Goal: Task Accomplishment & Management: Manage account settings

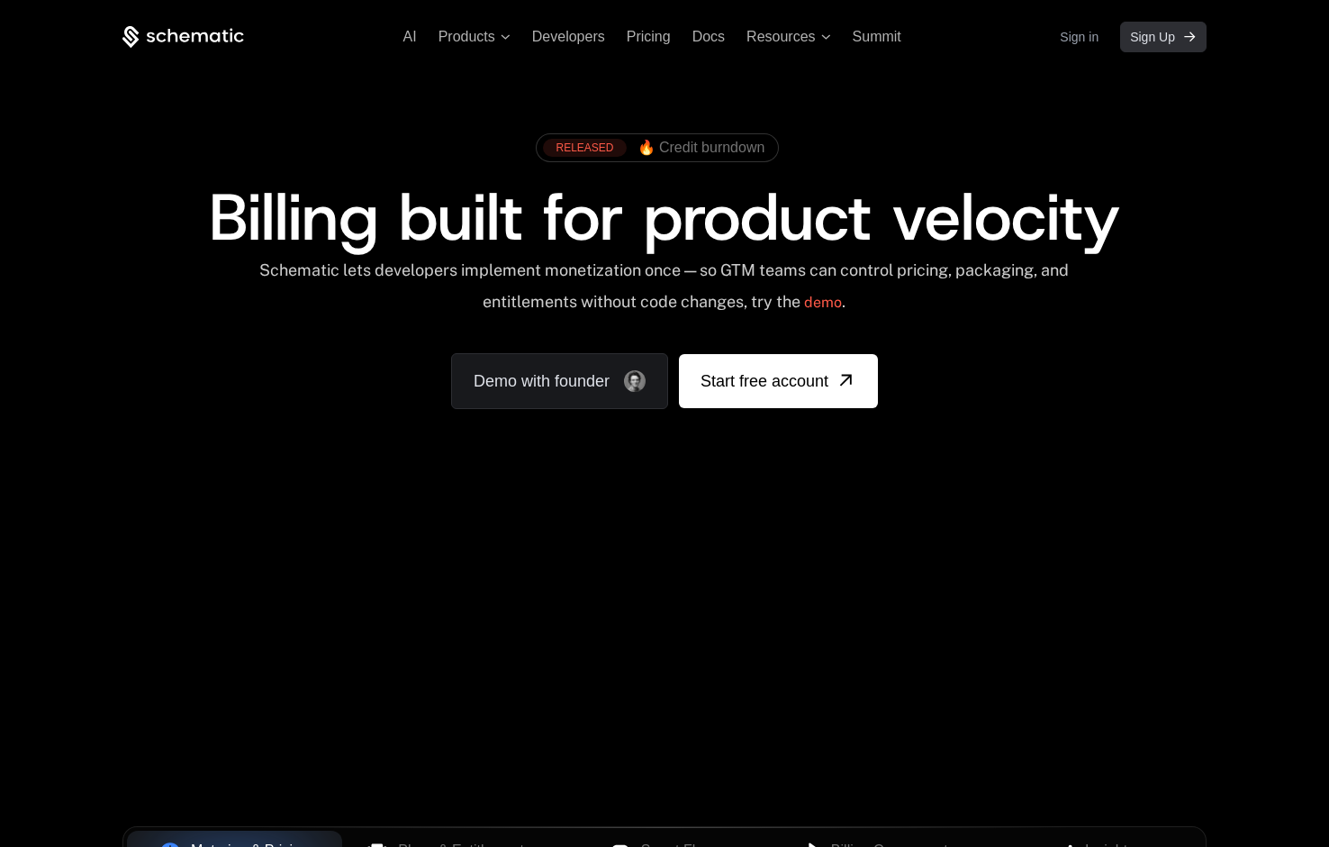
click at [1158, 45] on span "Sign Up" at bounding box center [1152, 37] width 45 height 18
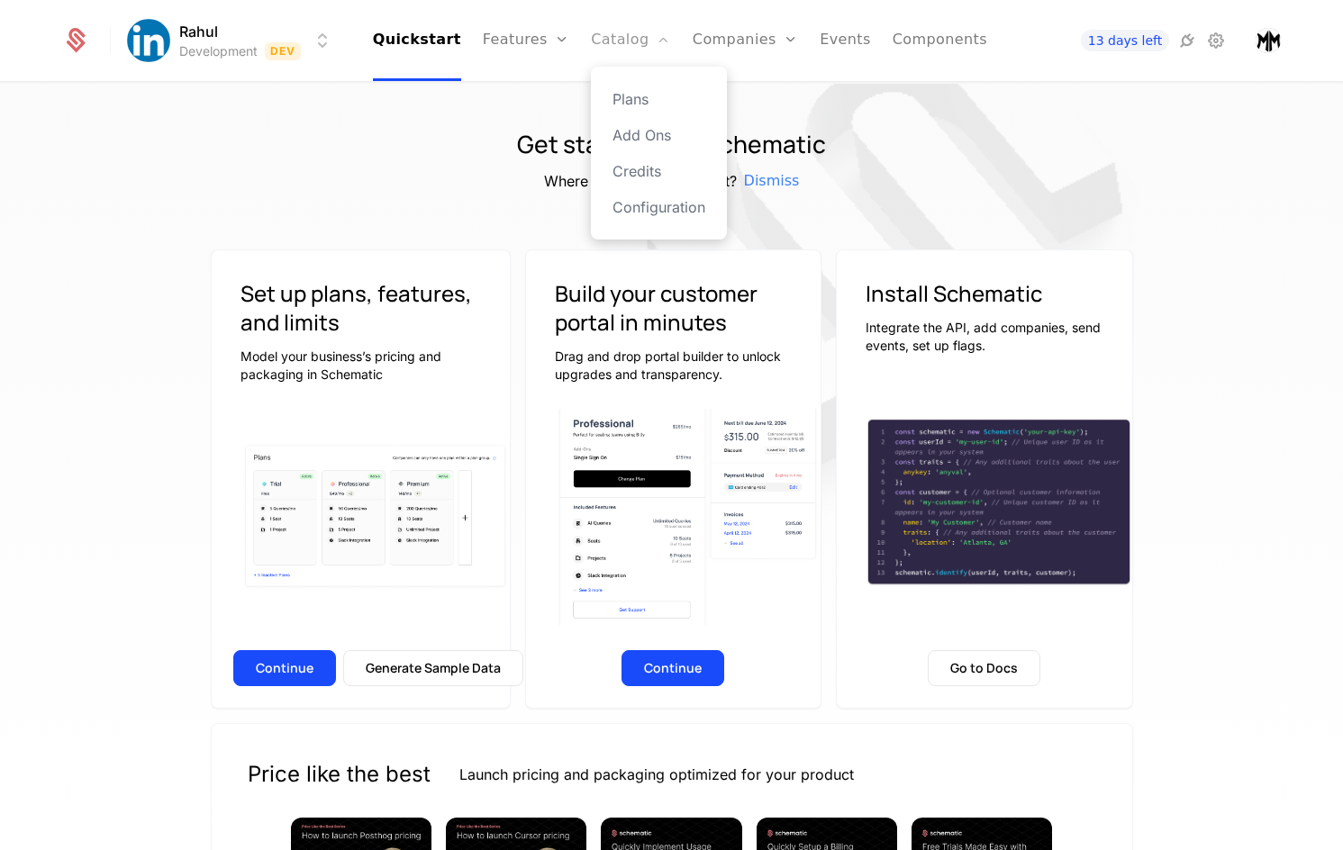
click at [630, 40] on link "Catalog" at bounding box center [631, 40] width 80 height 81
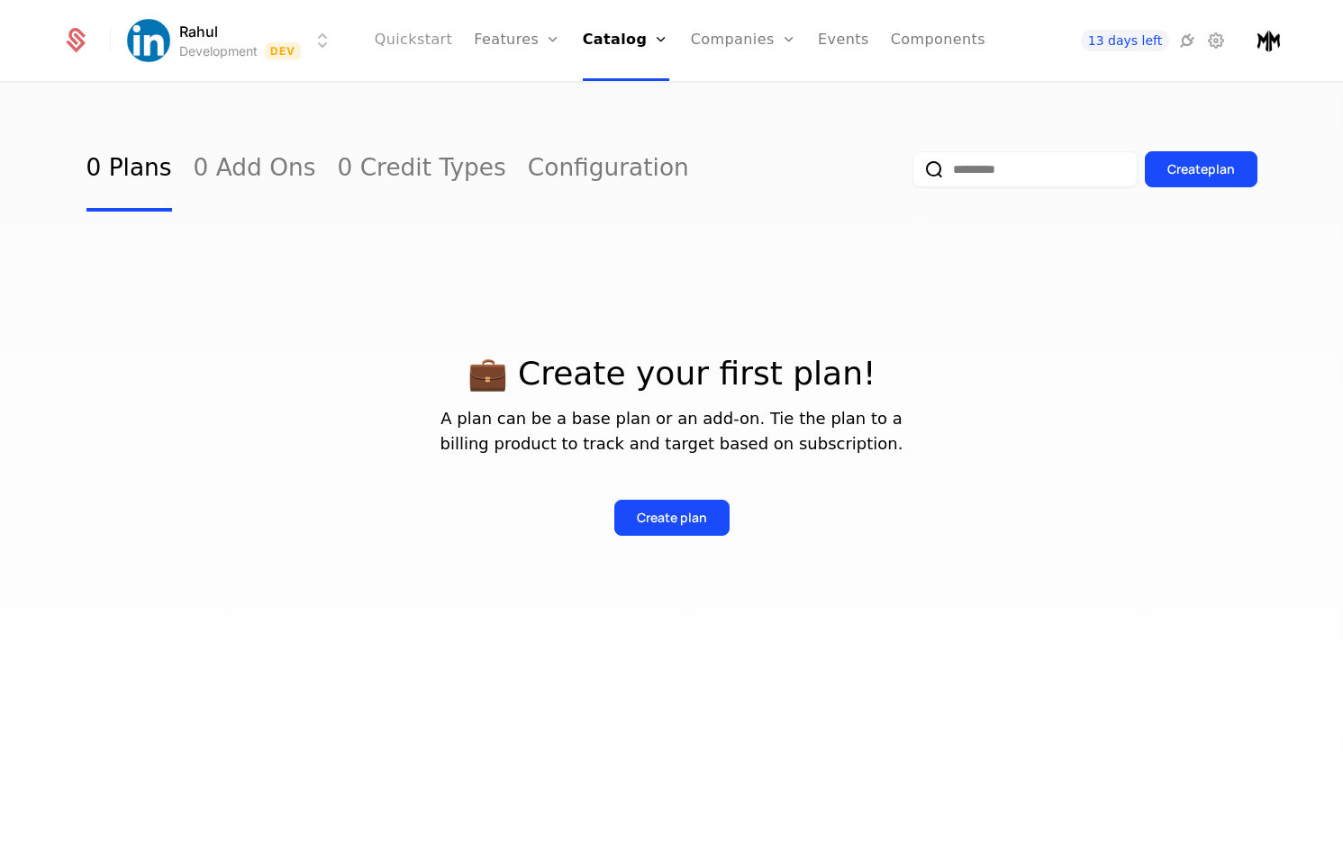
click at [435, 35] on link "Quickstart" at bounding box center [414, 40] width 78 height 81
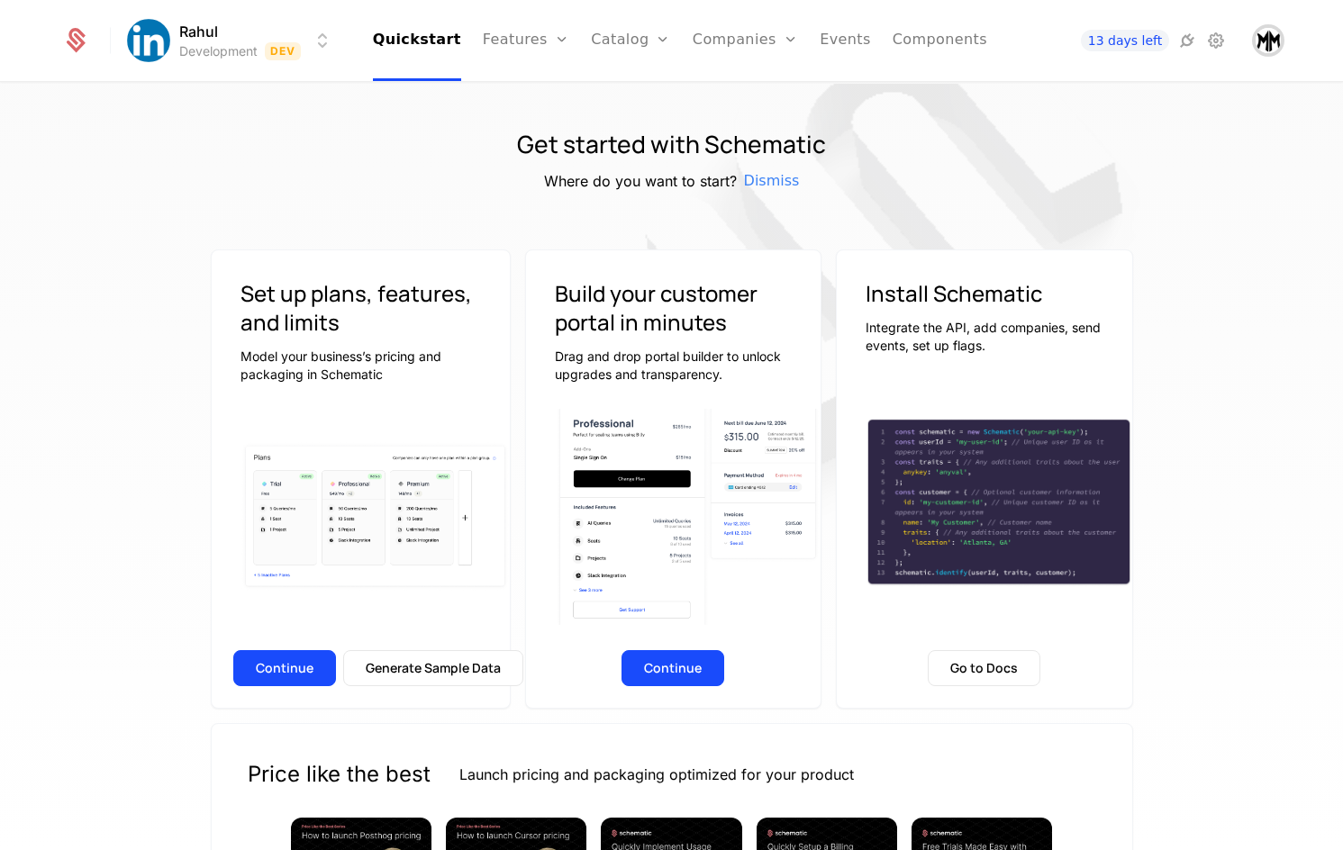
click at [1262, 44] on img "Open user button" at bounding box center [1268, 40] width 25 height 25
click at [840, 84] on img at bounding box center [888, 261] width 901 height 901
click at [1271, 50] on img "Open user button" at bounding box center [1268, 40] width 25 height 25
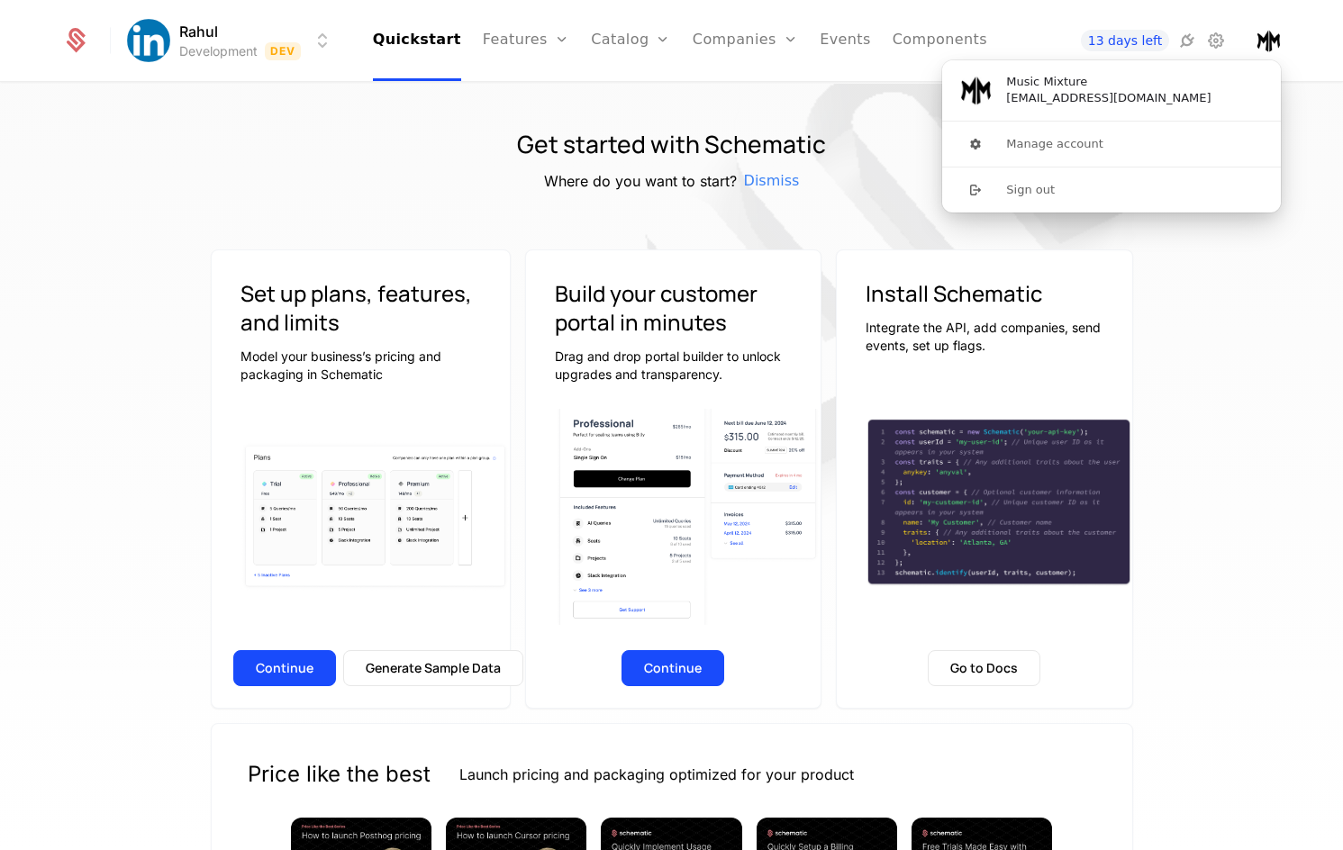
click at [669, 28] on ul "Quickstart Features Features Flags Catalog Plans Add Ons Credits Configuration …" at bounding box center [680, 40] width 614 height 81
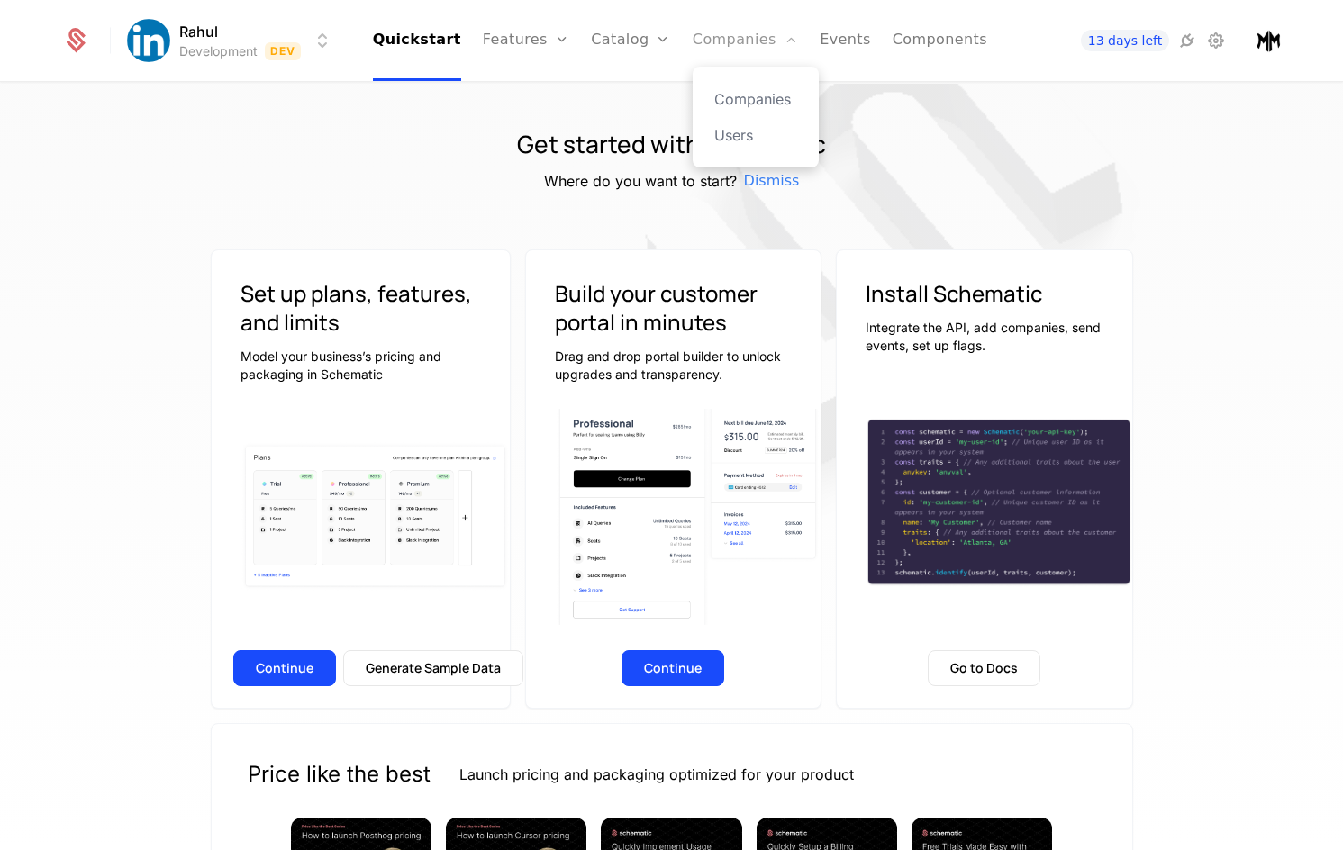
click at [748, 43] on link "Companies" at bounding box center [745, 40] width 105 height 81
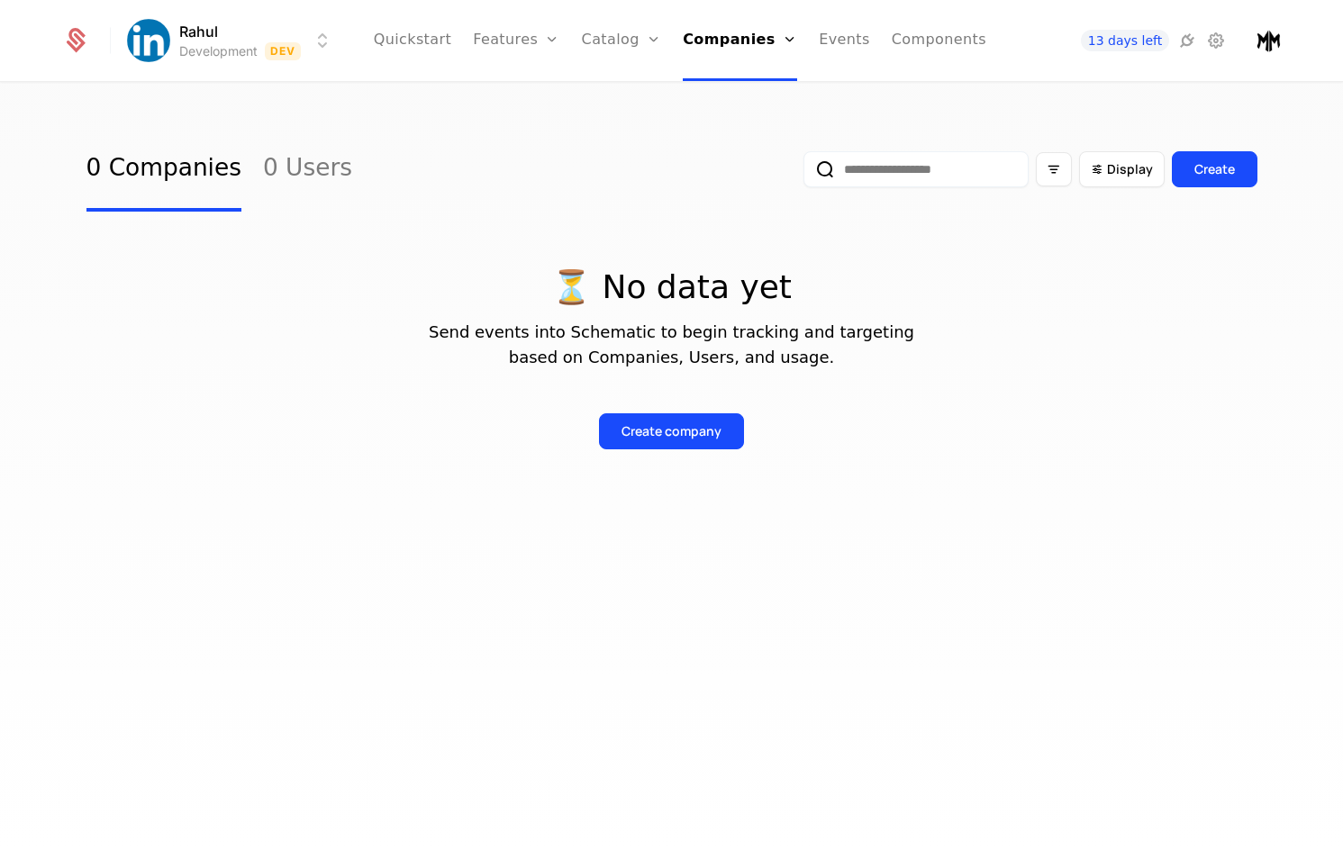
click at [861, 35] on ul "Quickstart Features Features Flags Catalog Plans Add Ons Credits Configuration …" at bounding box center [680, 40] width 612 height 81
click at [924, 41] on link "Components" at bounding box center [939, 40] width 95 height 81
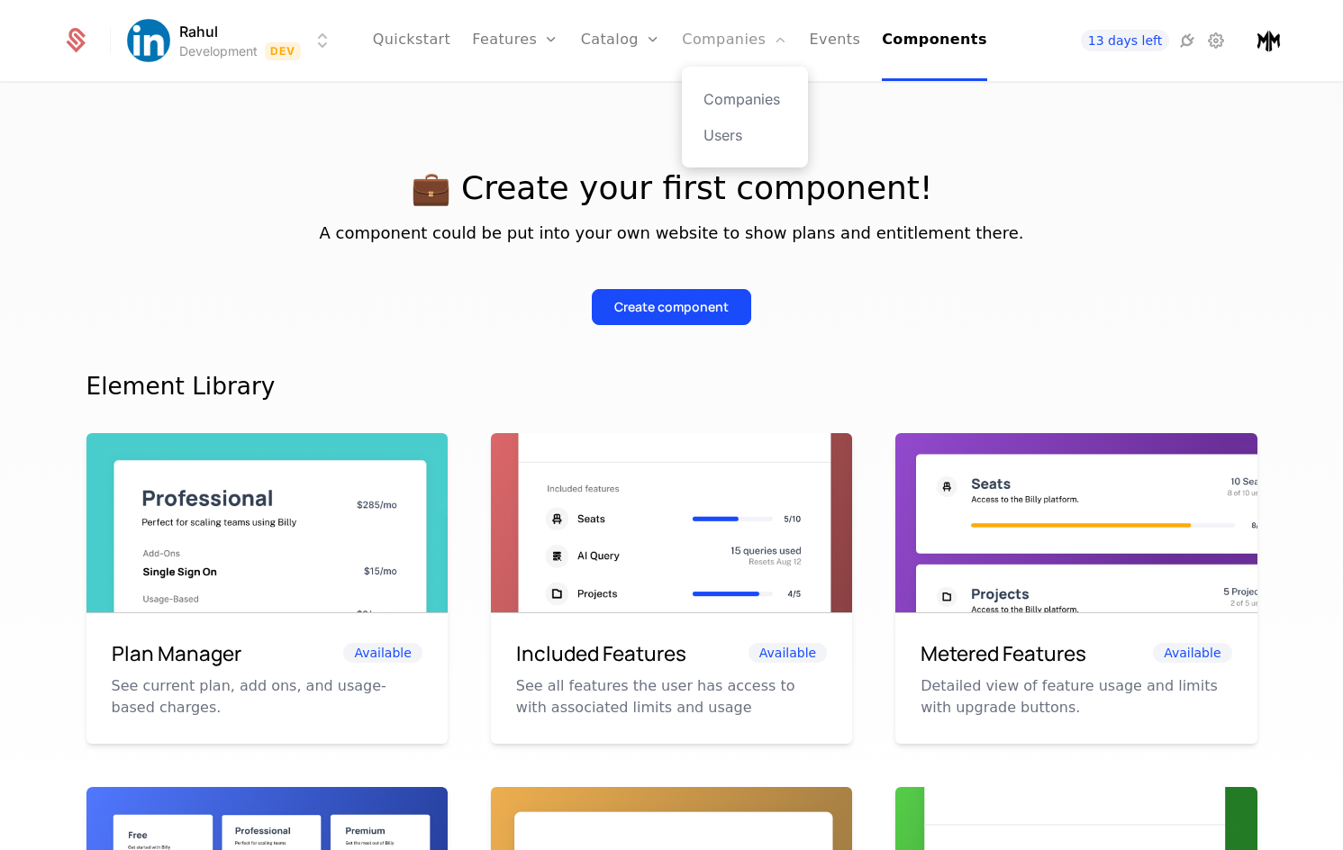
click at [708, 32] on link "Companies" at bounding box center [734, 40] width 105 height 81
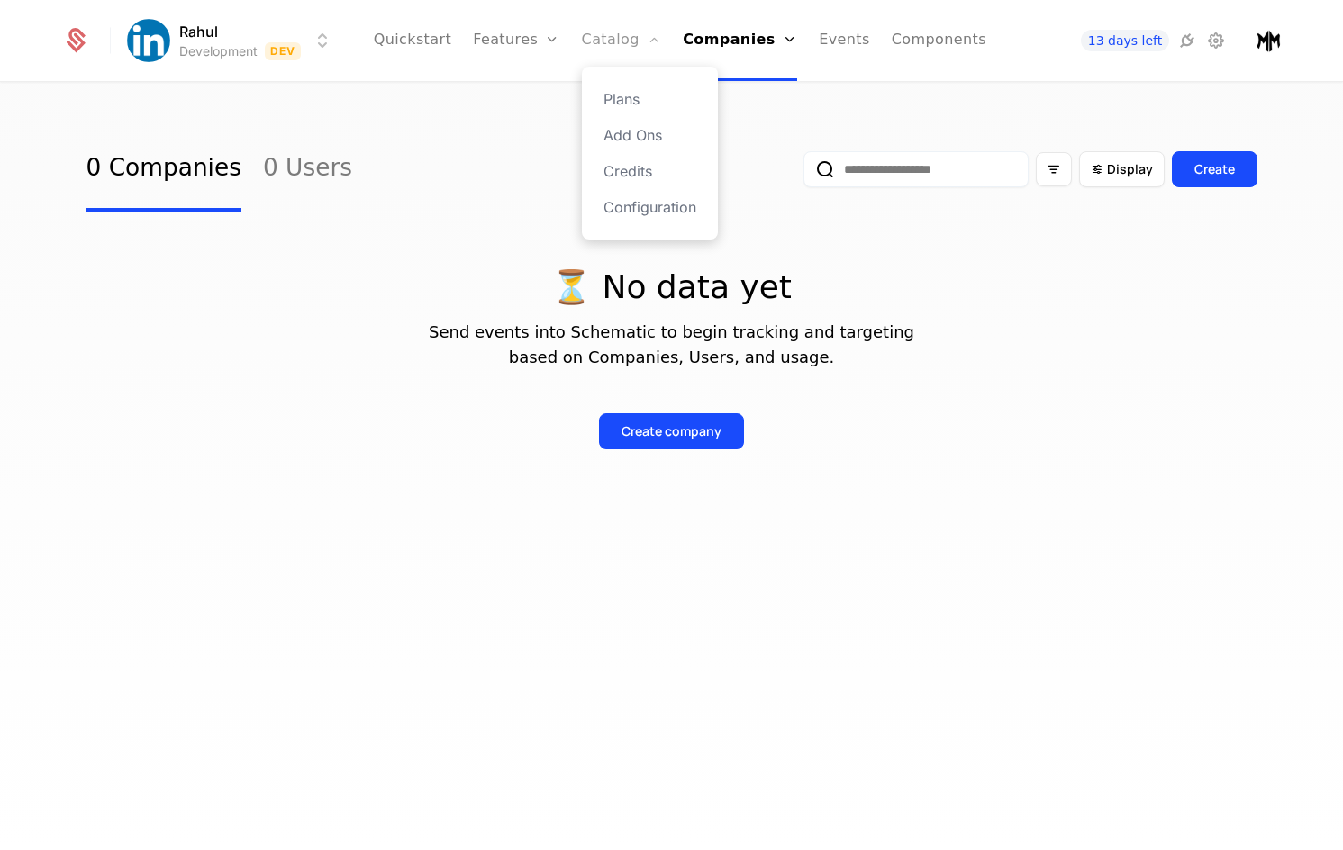
click at [601, 53] on link "Catalog" at bounding box center [622, 40] width 80 height 81
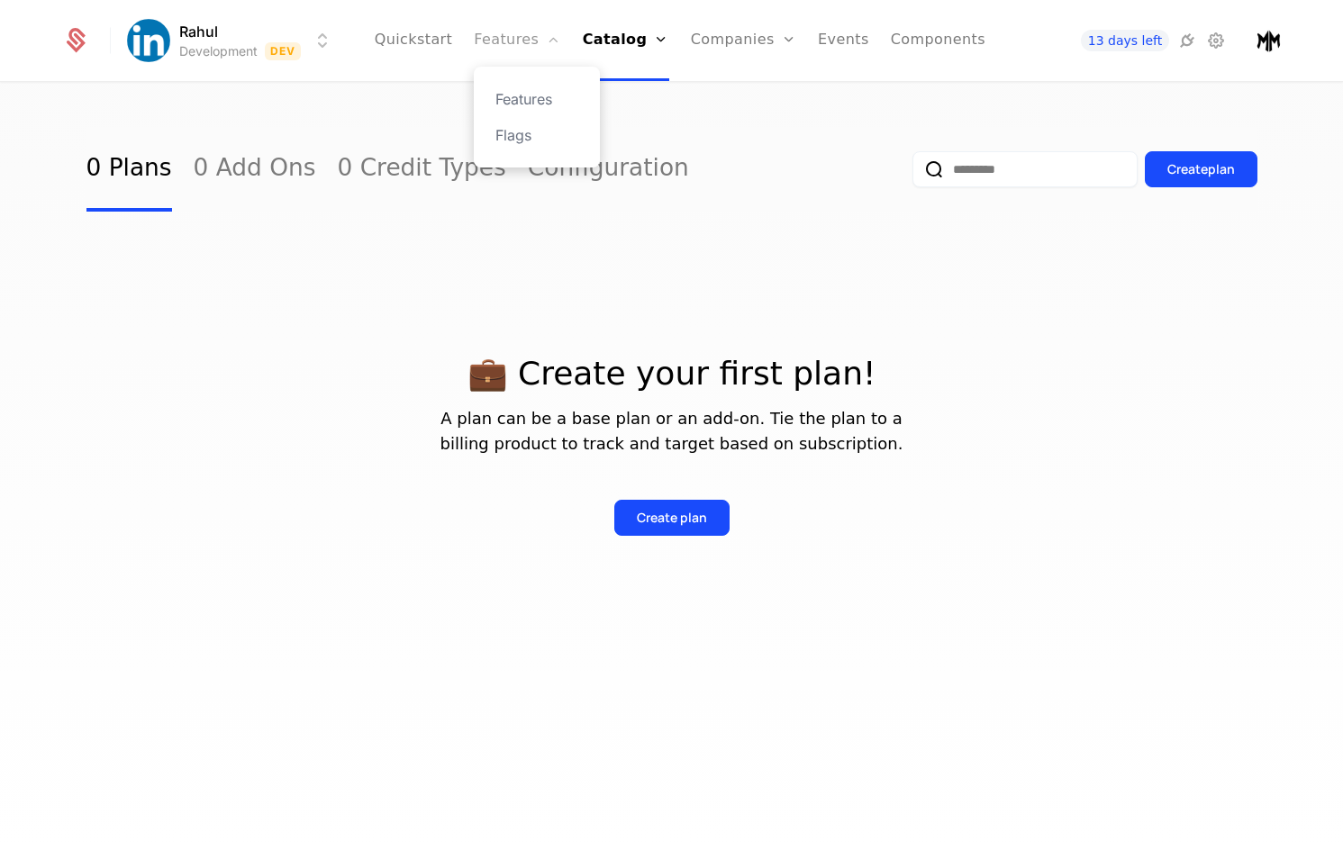
click at [536, 46] on link "Features" at bounding box center [517, 40] width 86 height 81
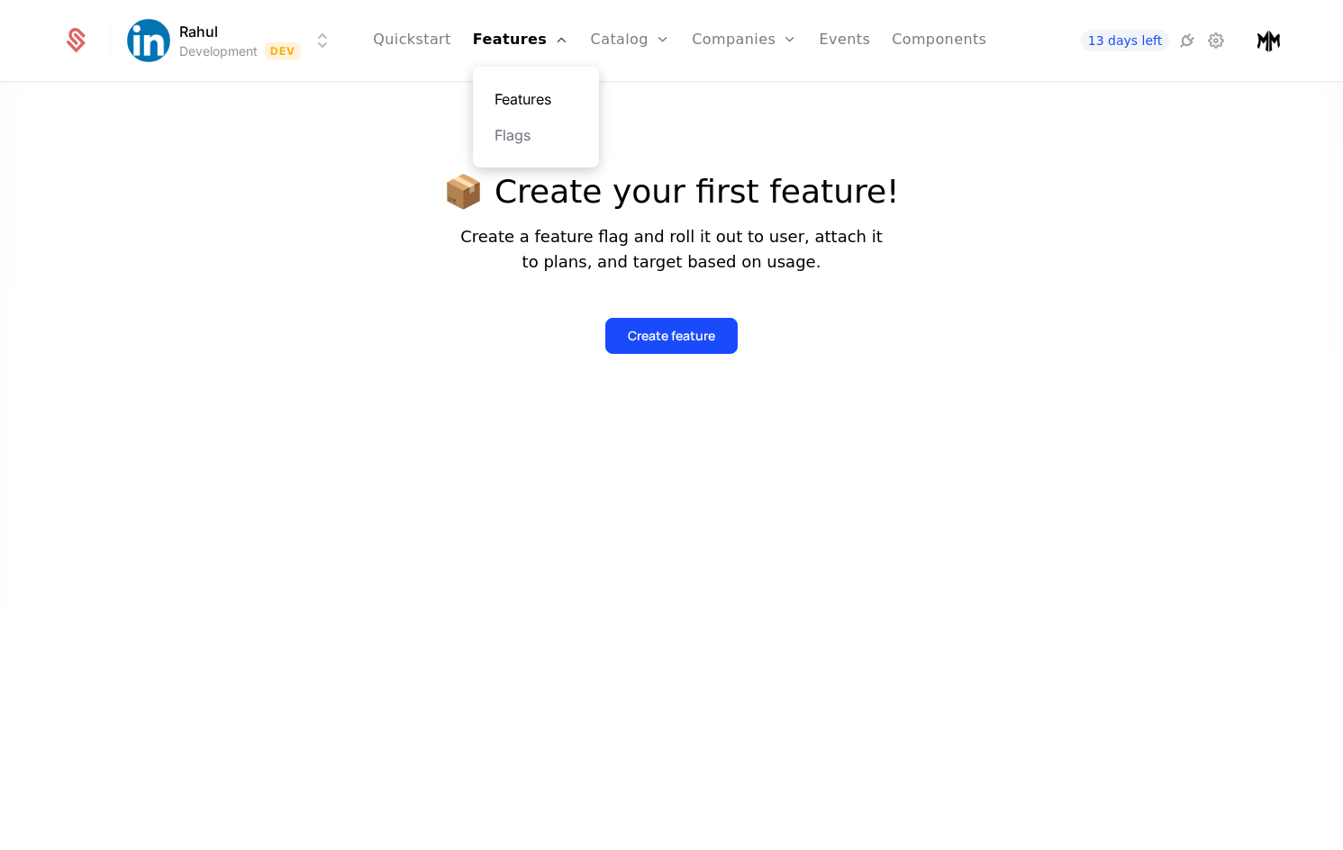
click at [547, 95] on link "Features" at bounding box center [535, 99] width 83 height 22
click at [451, 34] on link "Quickstart" at bounding box center [412, 40] width 78 height 81
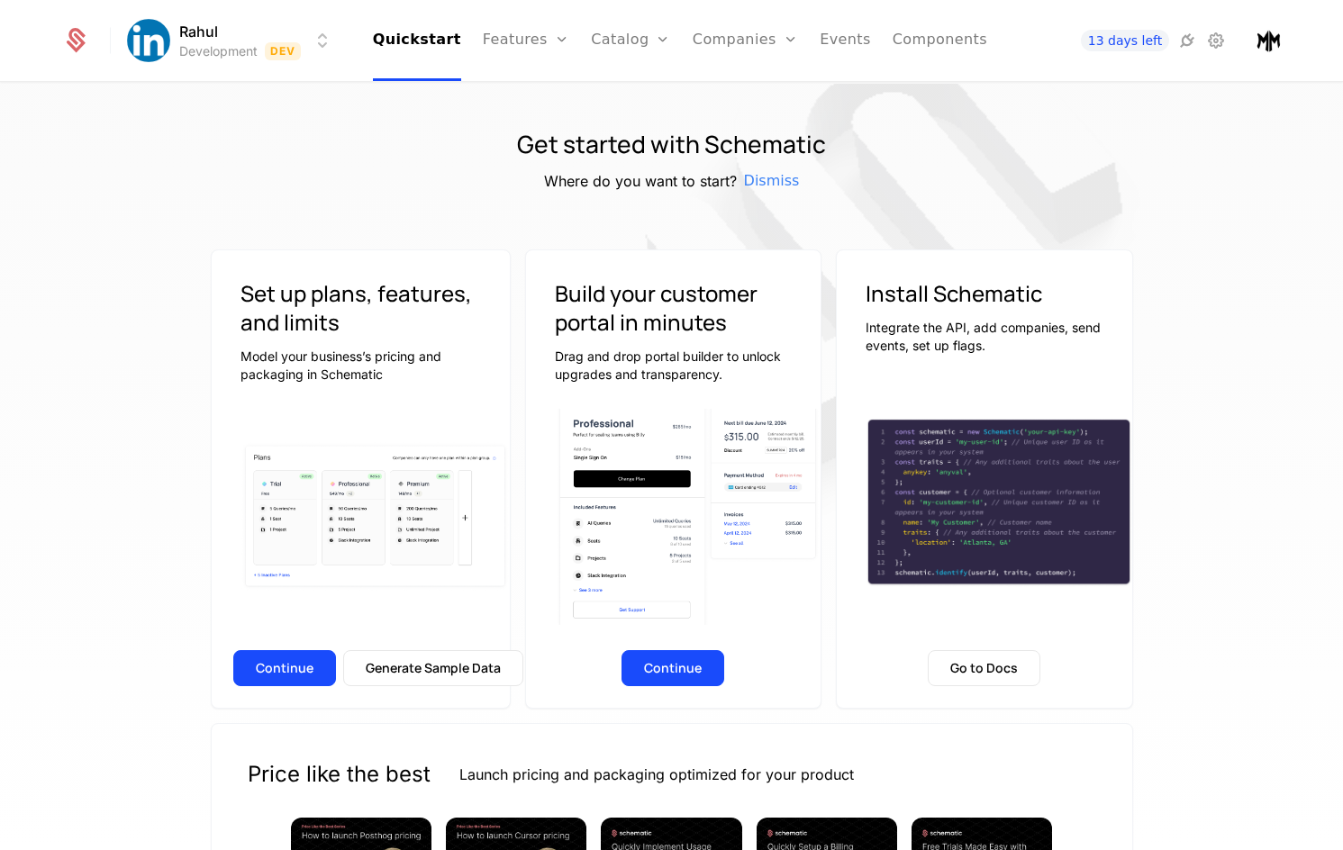
click at [207, 33] on html "Rahul Development Dev Quickstart Features Features Flags Catalog Plans Add Ons …" at bounding box center [671, 425] width 1343 height 850
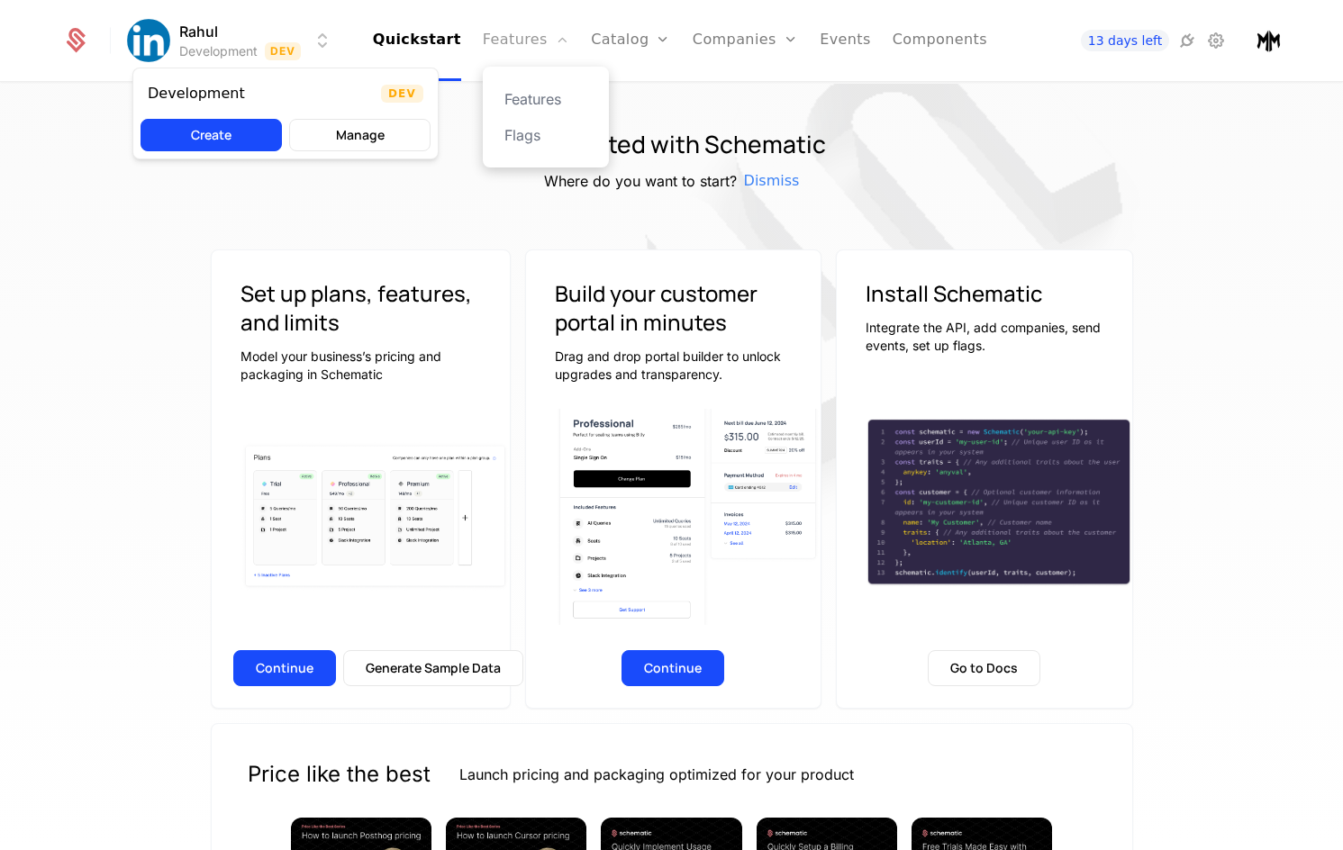
click at [494, 51] on html "Rahul Development Dev Quickstart Features Features Flags Catalog Plans Add Ons …" at bounding box center [671, 425] width 1343 height 850
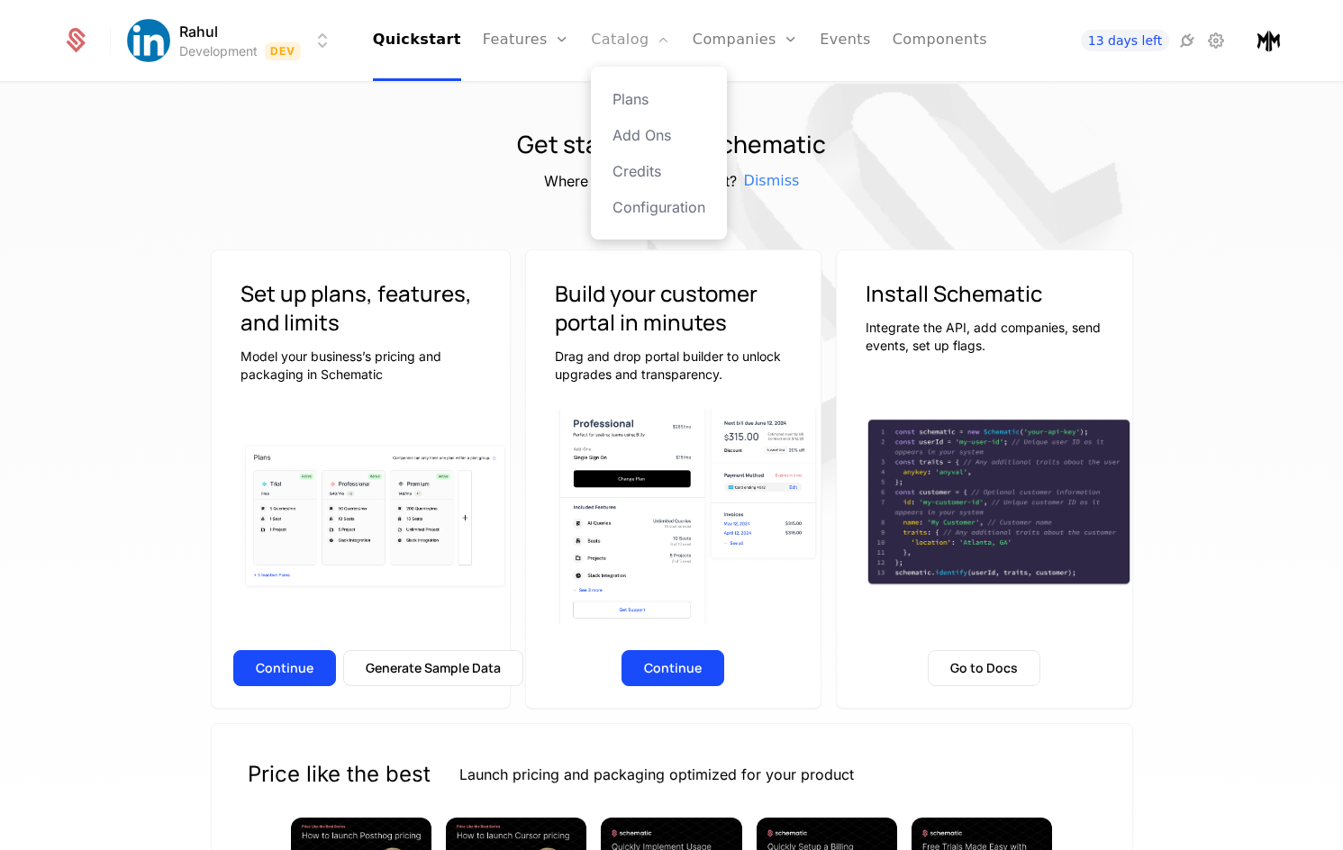
click at [608, 47] on link "Catalog" at bounding box center [631, 40] width 80 height 81
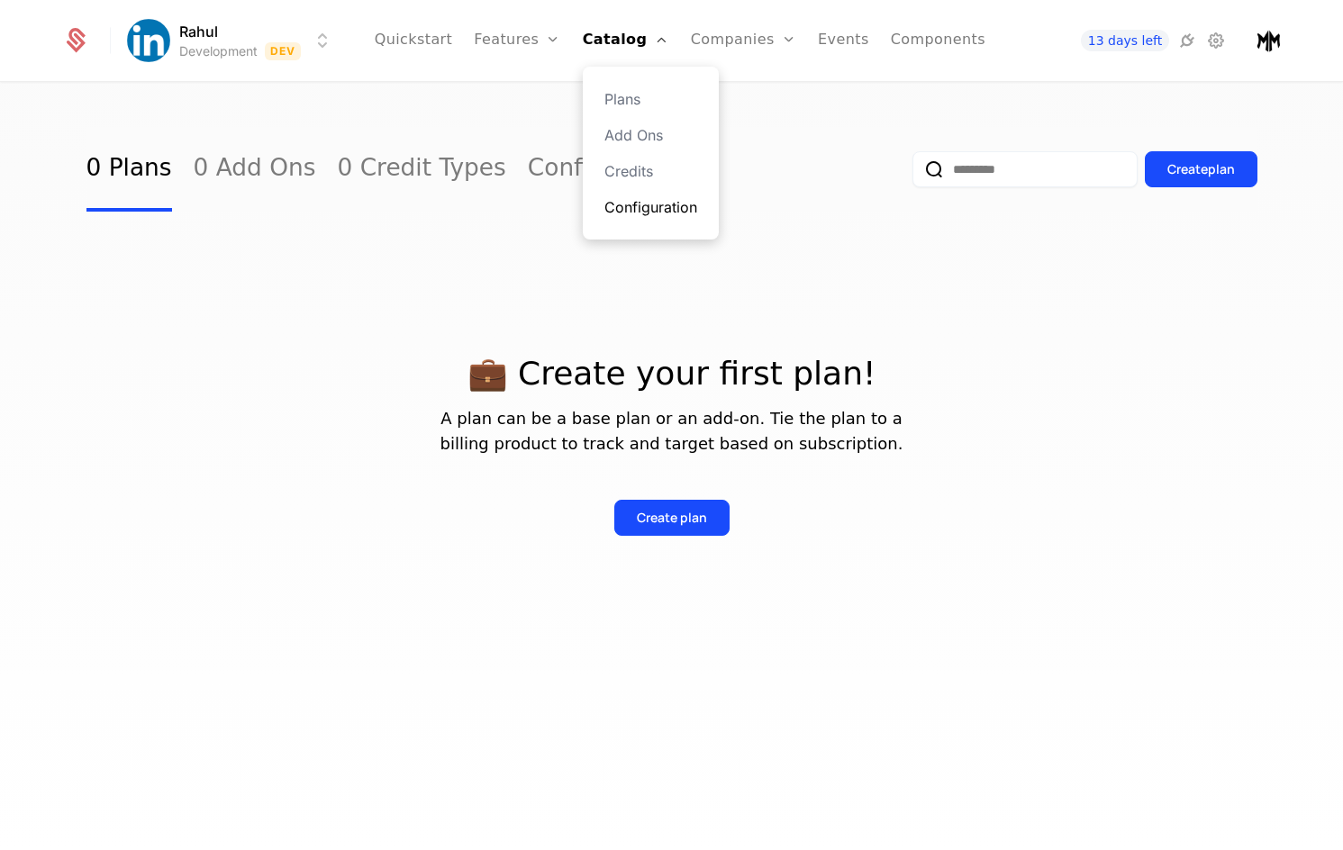
click at [675, 212] on link "Configuration" at bounding box center [650, 207] width 93 height 22
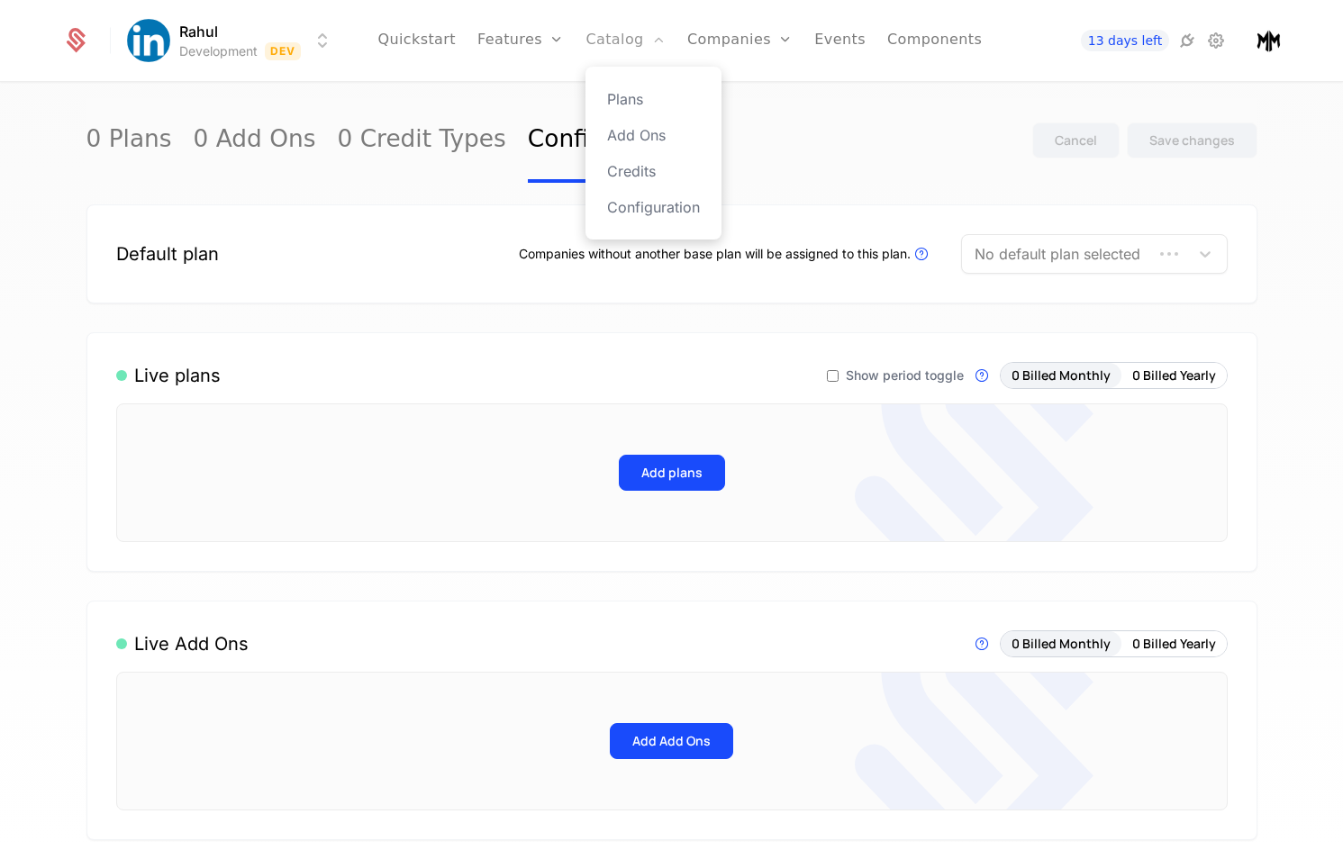
click at [622, 51] on link "Catalog" at bounding box center [625, 40] width 80 height 81
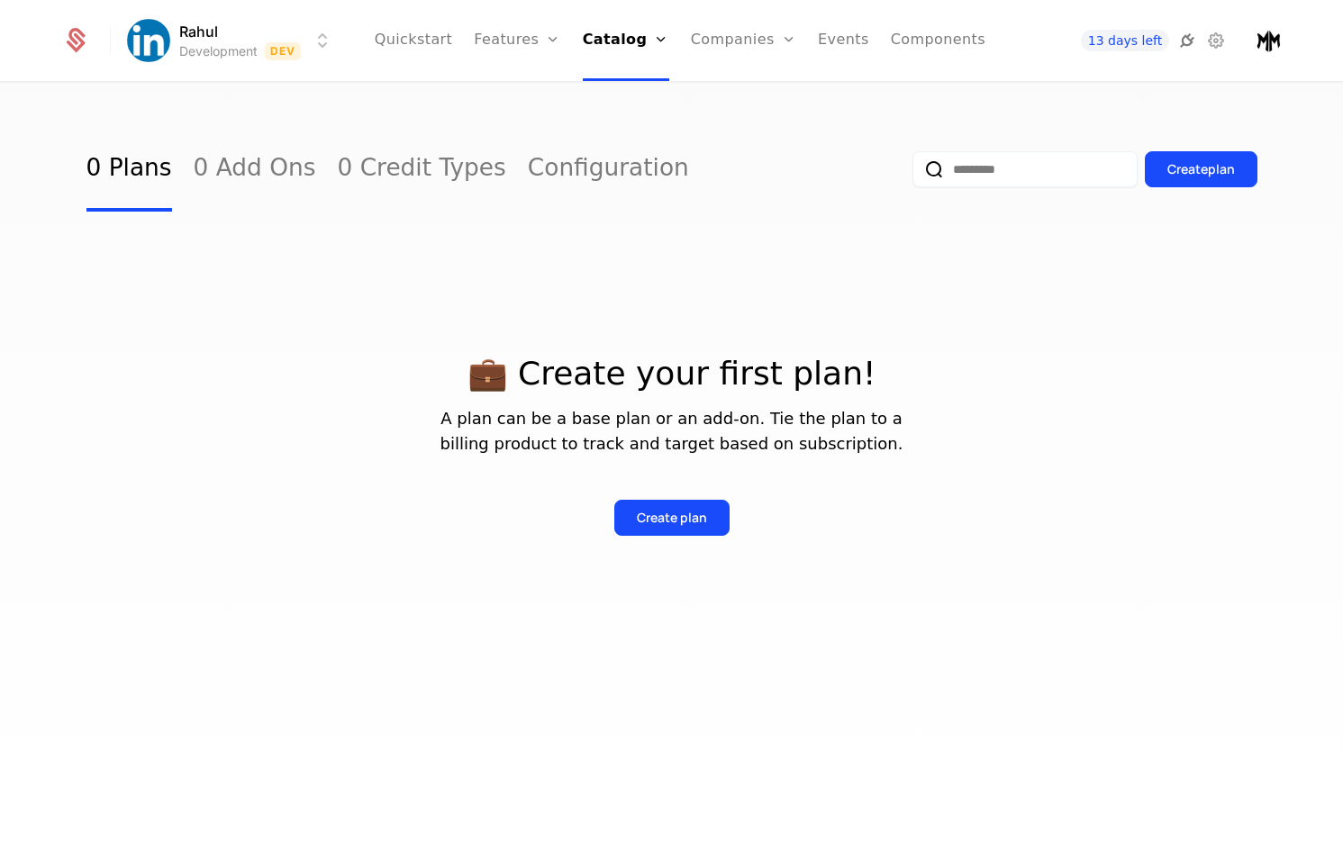
click at [1185, 37] on icon at bounding box center [1187, 41] width 22 height 22
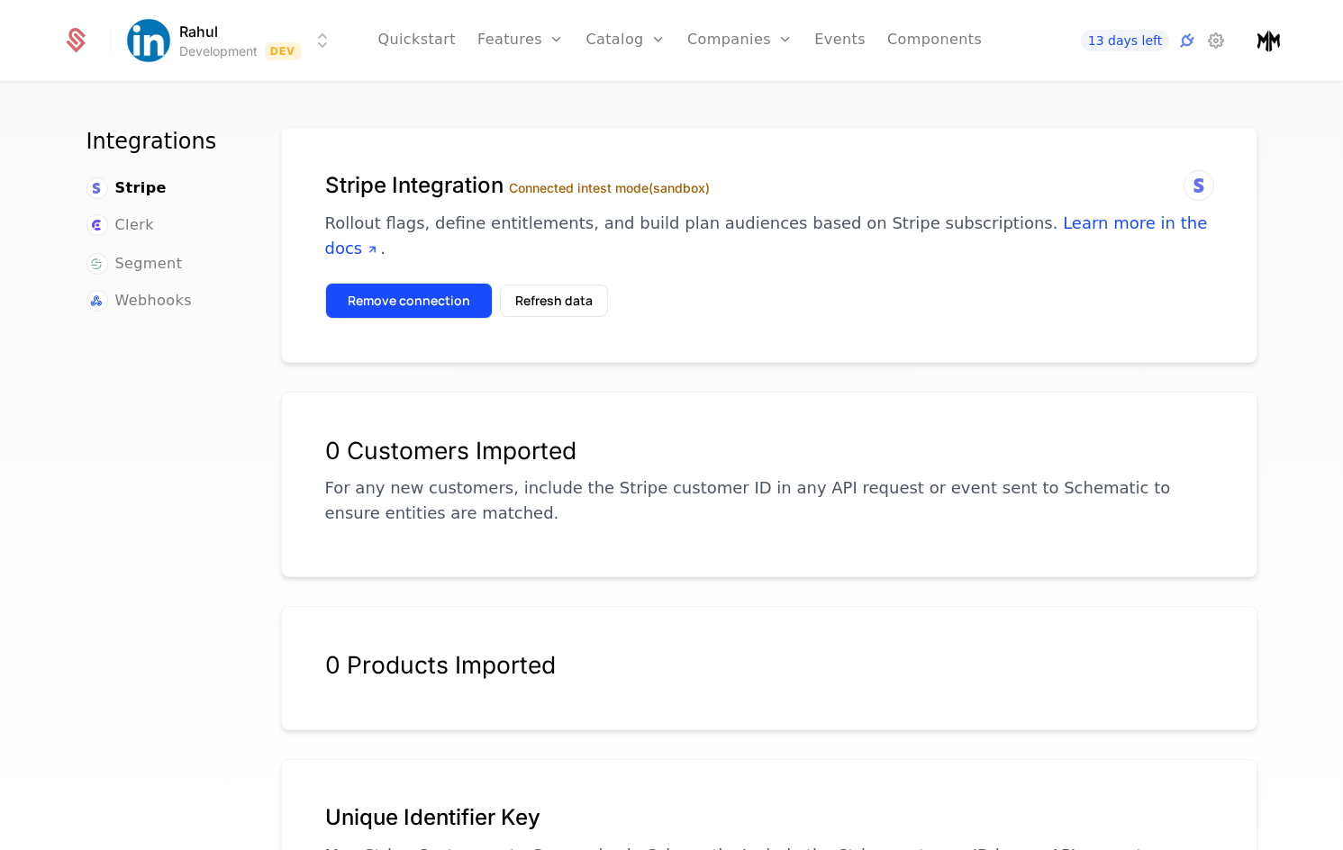
click at [415, 283] on button "Remove connection" at bounding box center [409, 301] width 168 height 36
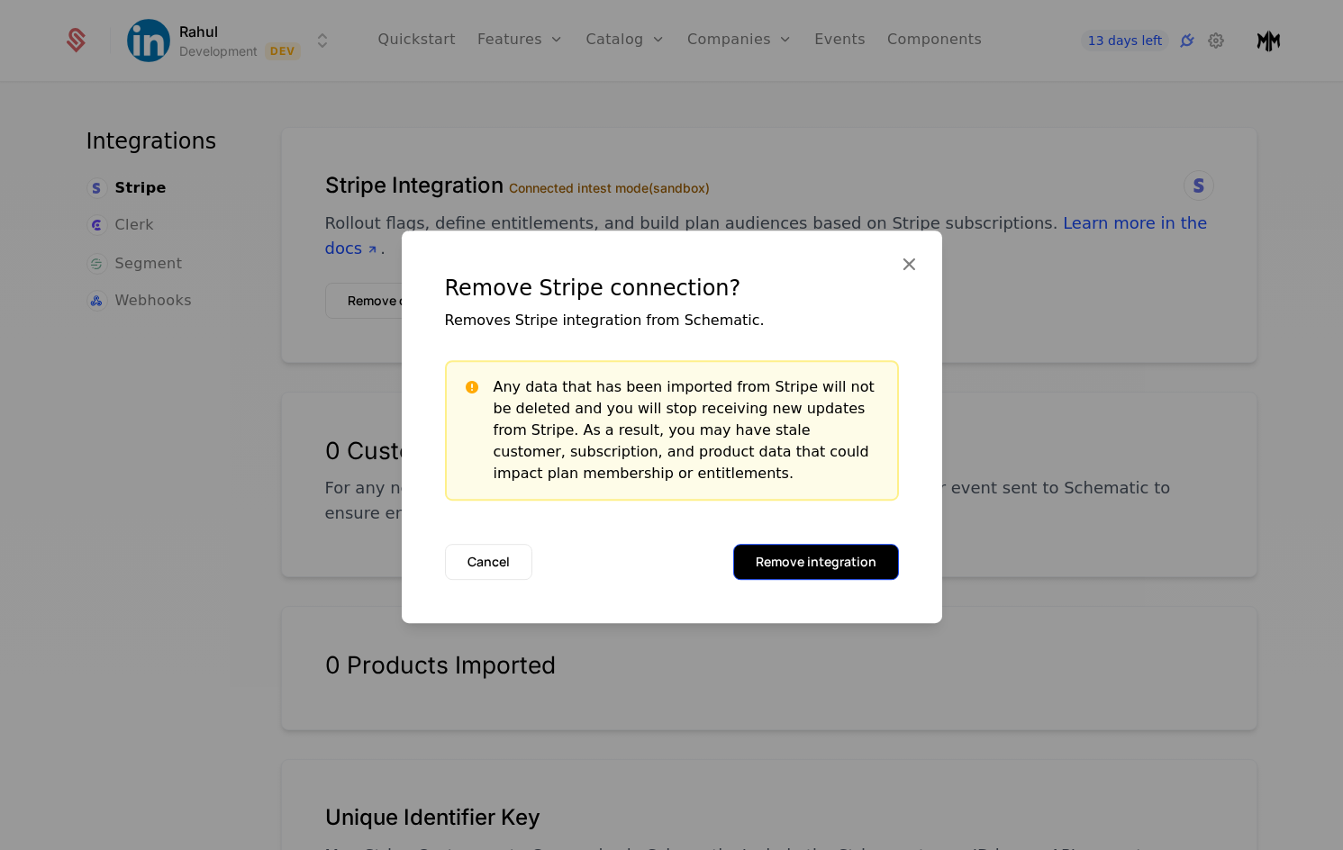
click at [818, 553] on button "Remove integration" at bounding box center [816, 562] width 166 height 36
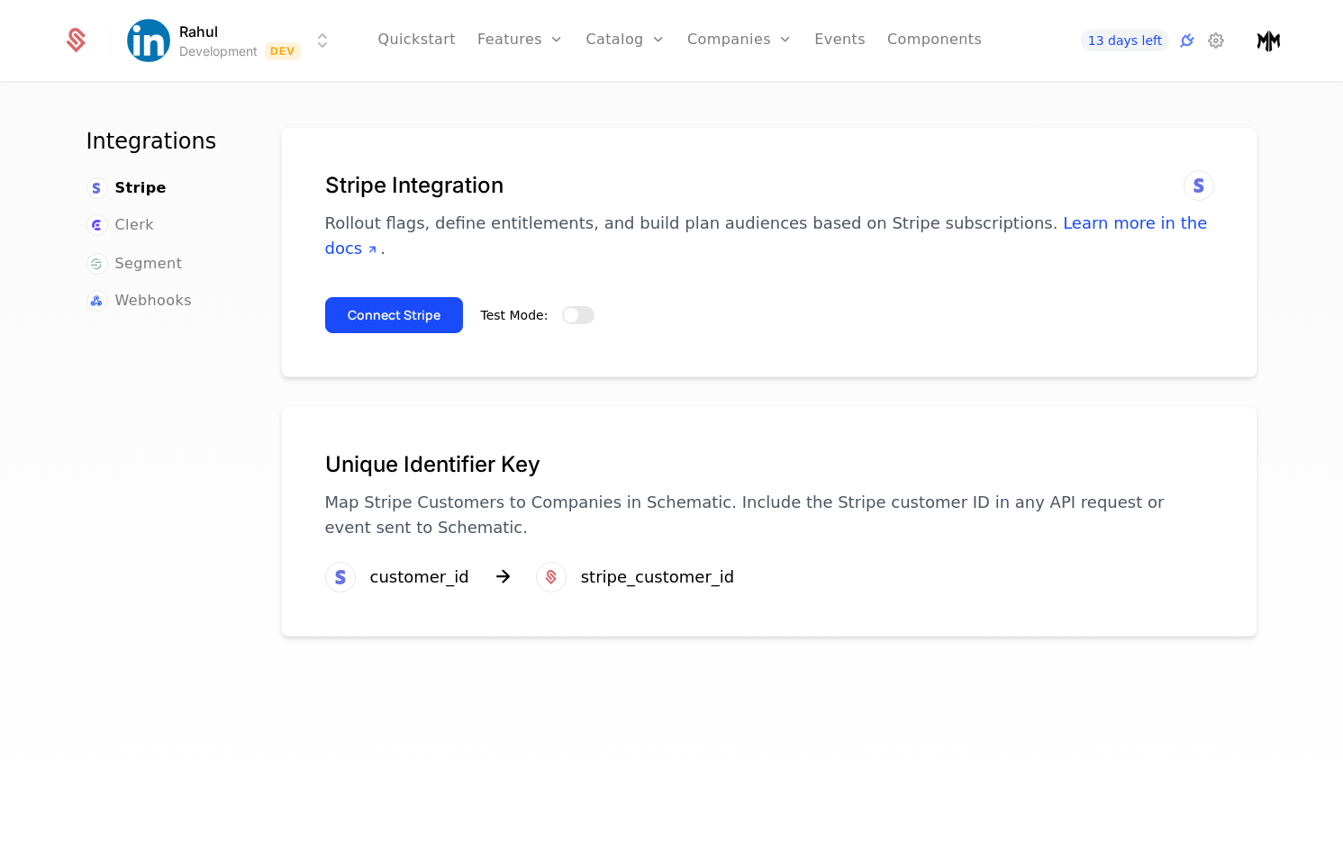
click at [362, 297] on button "Connect Stripe" at bounding box center [394, 315] width 138 height 36
click at [415, 303] on button "Connect Stripe" at bounding box center [394, 315] width 138 height 36
click at [564, 308] on span "button" at bounding box center [571, 315] width 14 height 14
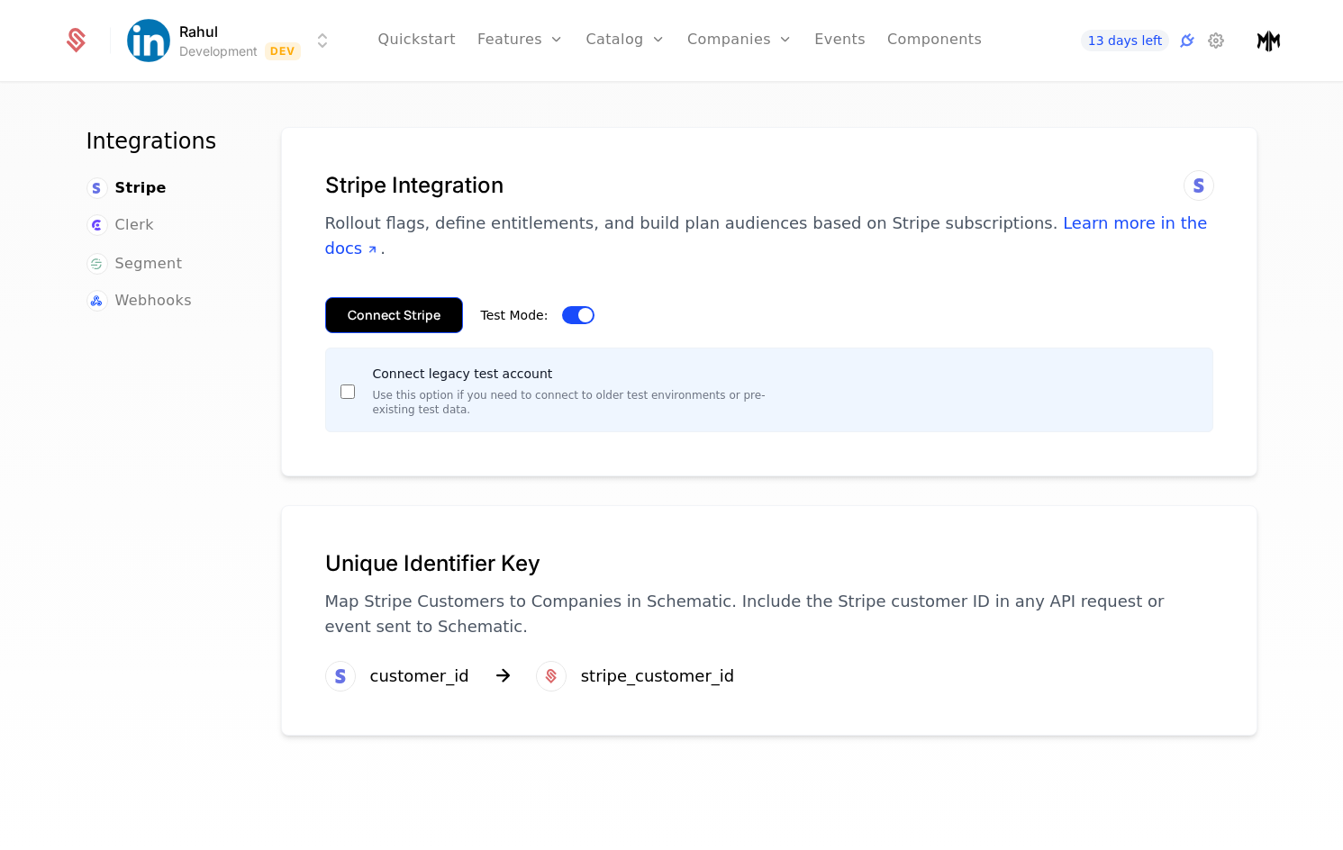
click at [370, 297] on button "Connect Stripe" at bounding box center [394, 315] width 138 height 36
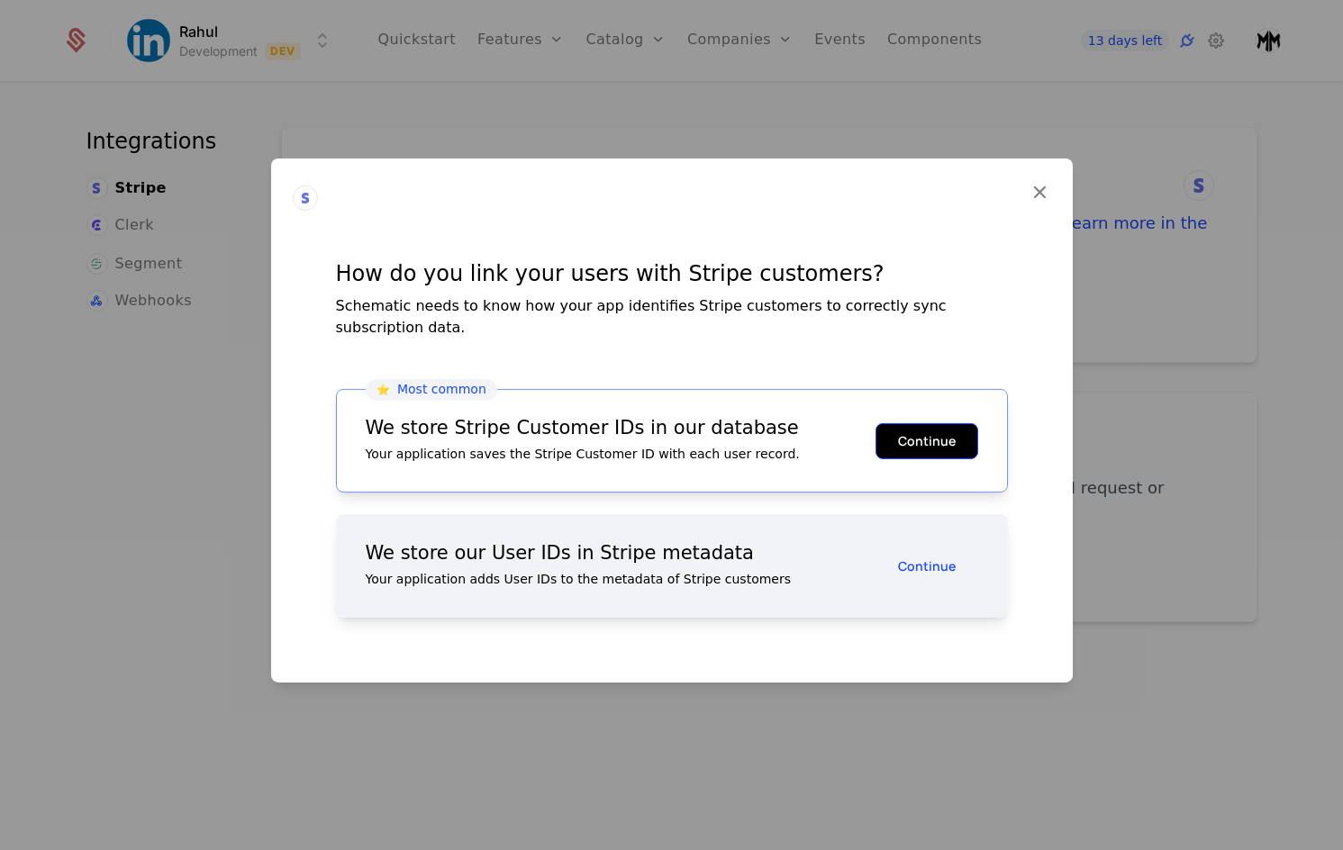
click at [902, 422] on button "Continue" at bounding box center [926, 440] width 103 height 36
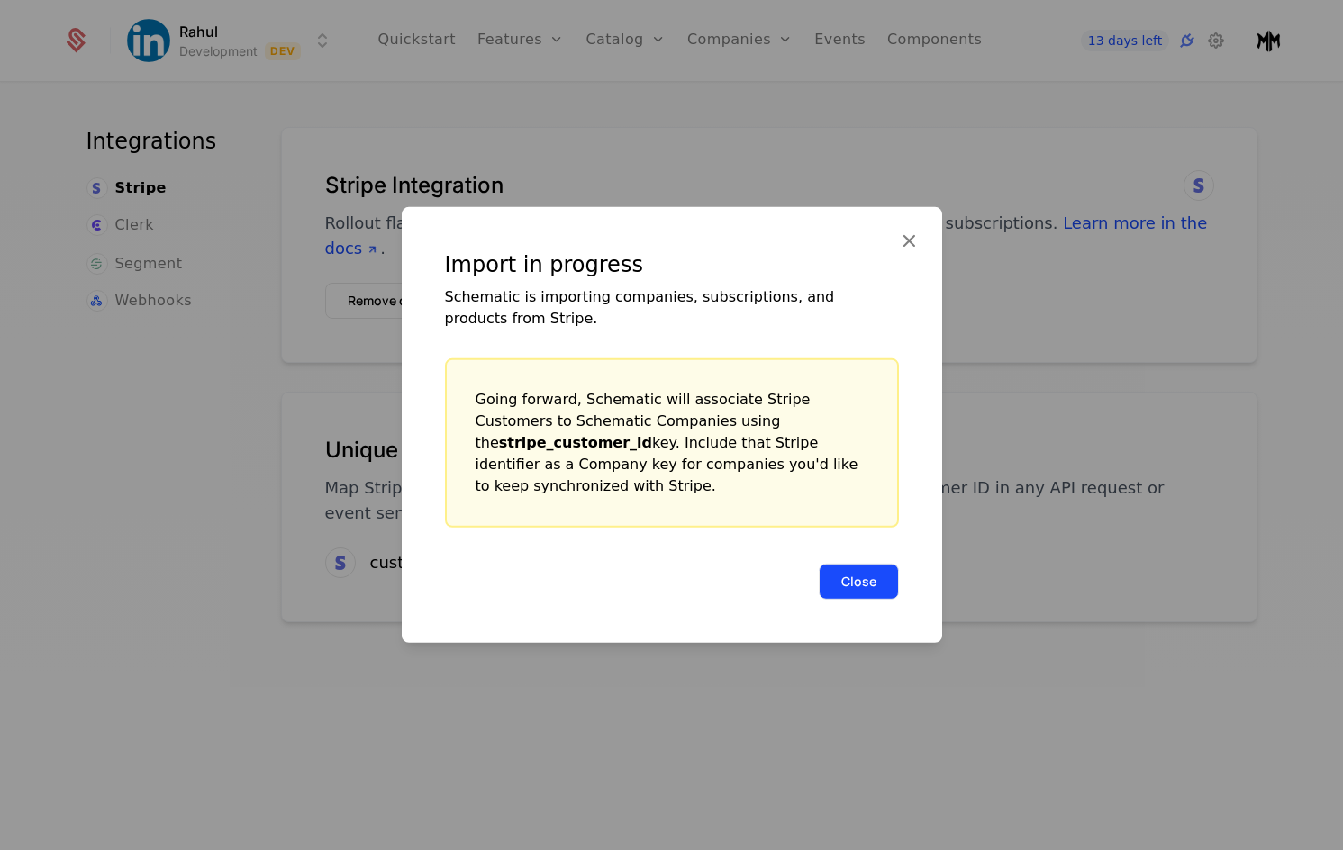
click at [879, 582] on button "Close" at bounding box center [859, 582] width 80 height 36
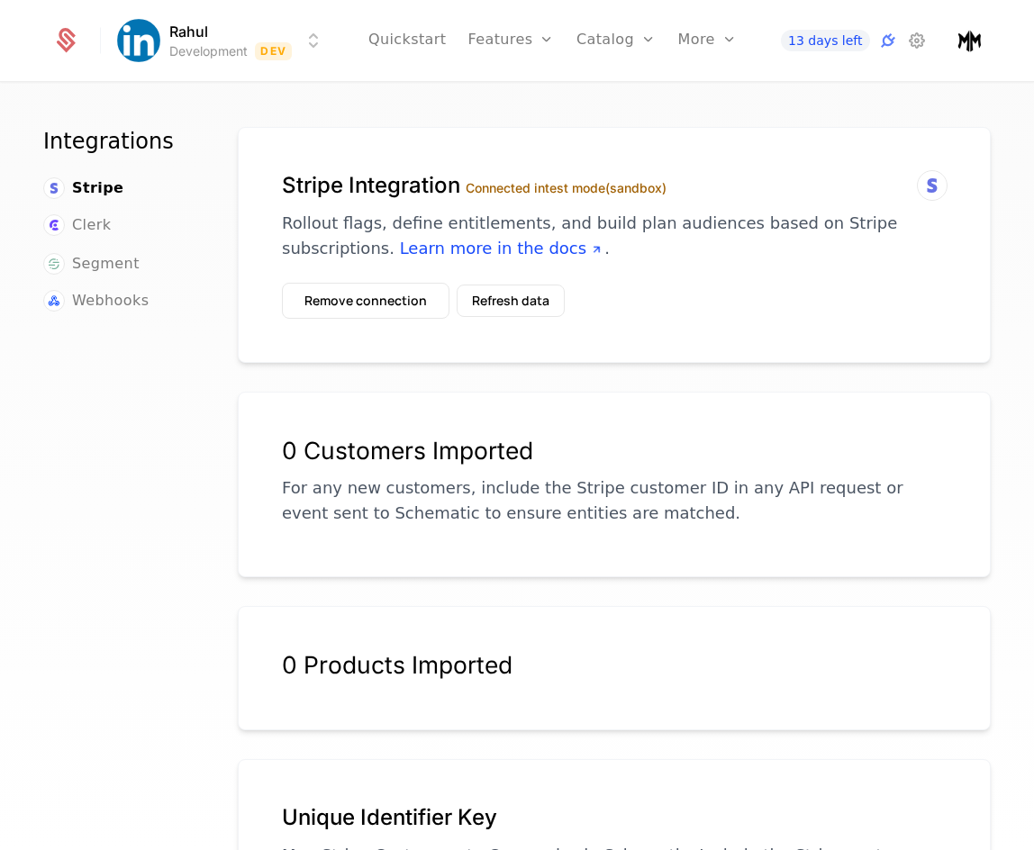
click at [955, 405] on div "0 Customers Imported For any new customers, include the Stripe customer ID in a…" at bounding box center [614, 485] width 753 height 186
click at [482, 304] on button "Refresh data" at bounding box center [511, 301] width 108 height 32
click at [1007, 530] on div "Integrations Stripe Clerk Segment Webhooks Stripe Integration Connected in test…" at bounding box center [517, 472] width 1034 height 777
click at [485, 299] on button "Refresh data" at bounding box center [511, 301] width 108 height 32
click at [490, 295] on button "Refresh data" at bounding box center [511, 301] width 108 height 32
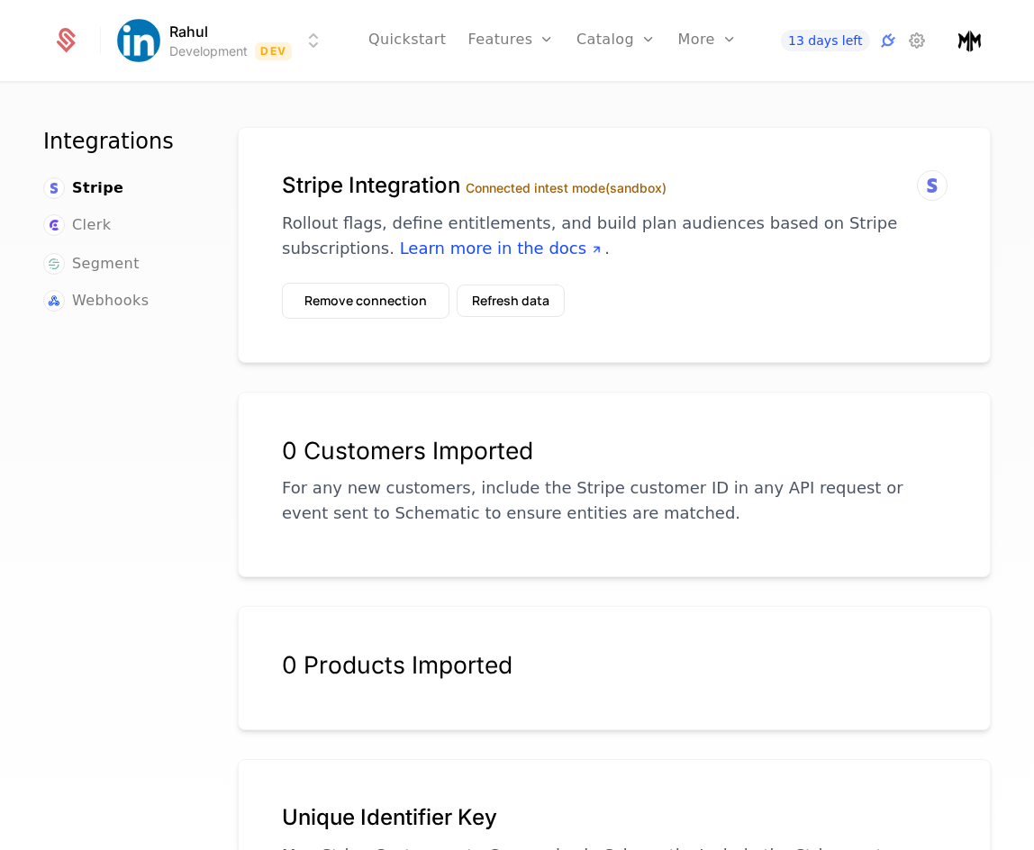
click at [468, 480] on p "For any new customers, include the Stripe customer ID in any API request or eve…" at bounding box center [614, 501] width 665 height 50
click at [917, 198] on div at bounding box center [932, 185] width 31 height 31
click at [385, 289] on button "Remove connection" at bounding box center [366, 301] width 168 height 36
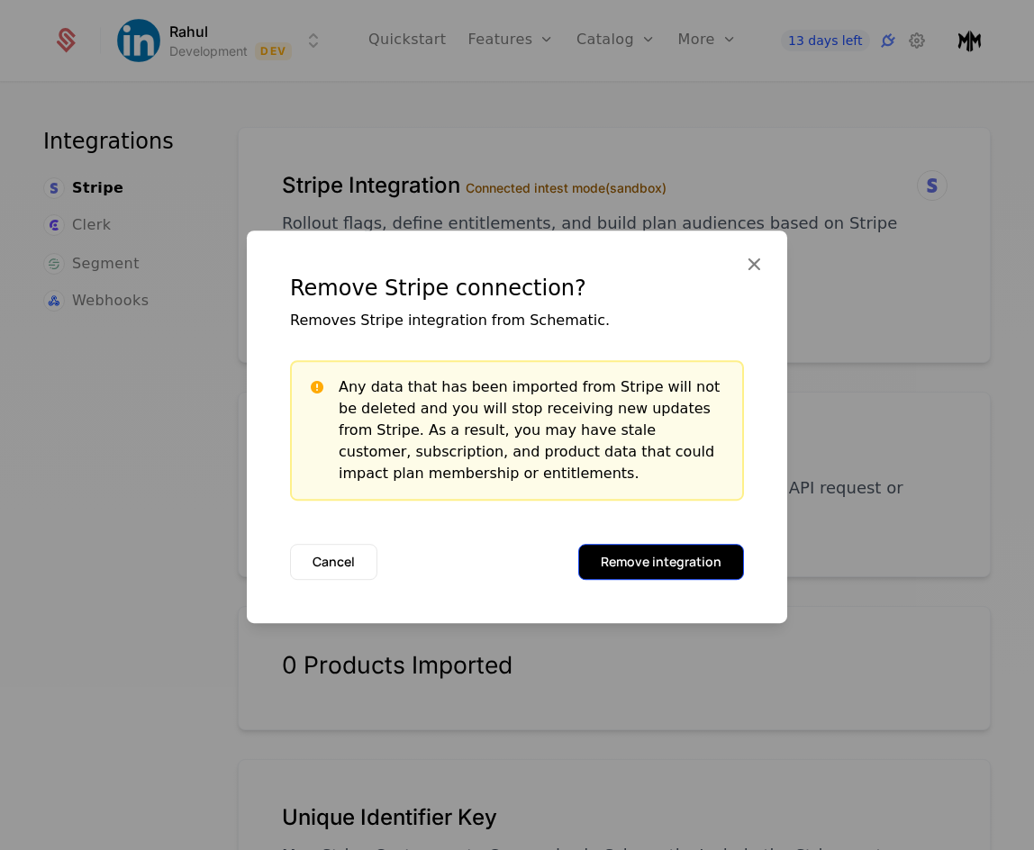
click at [665, 563] on button "Remove integration" at bounding box center [661, 562] width 166 height 36
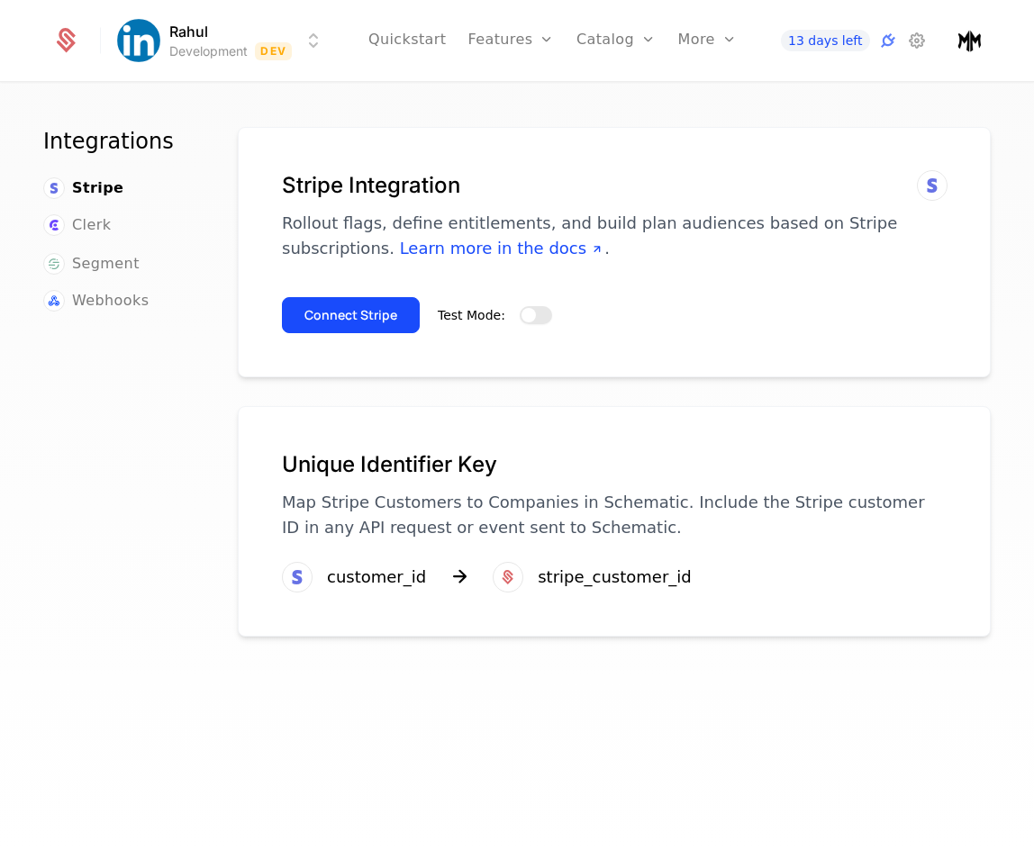
click at [523, 319] on span "button" at bounding box center [528, 315] width 14 height 14
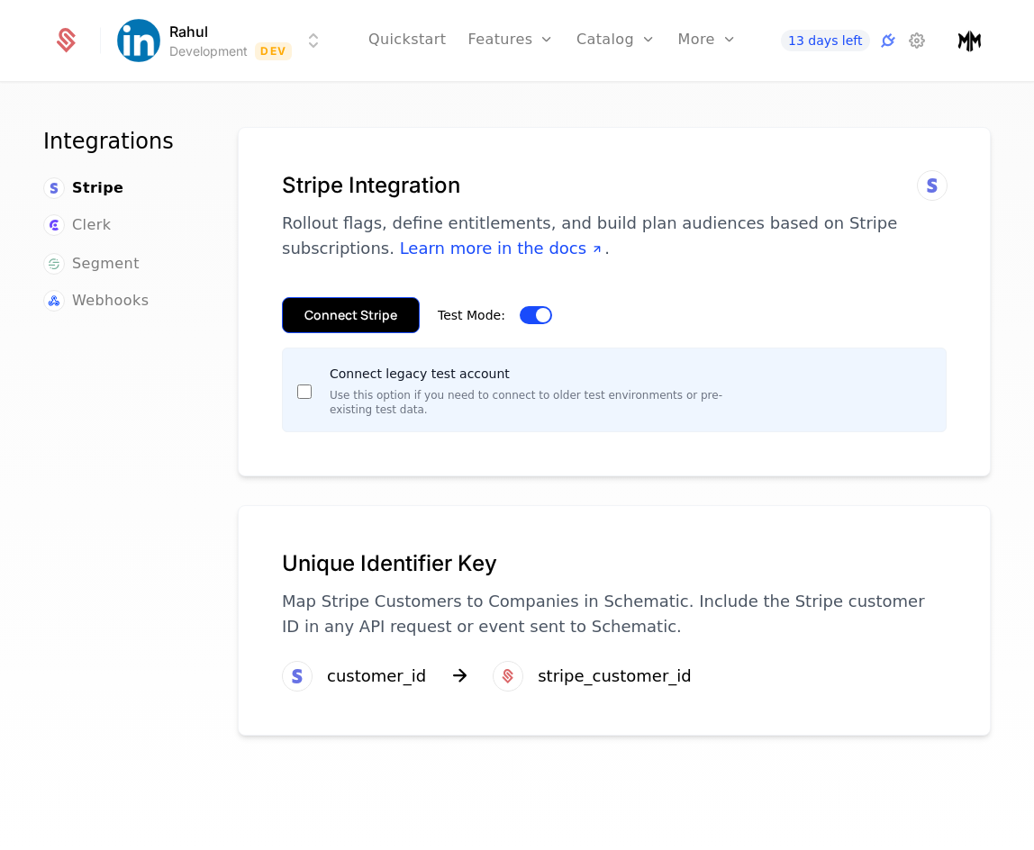
click at [370, 307] on button "Connect Stripe" at bounding box center [351, 315] width 138 height 36
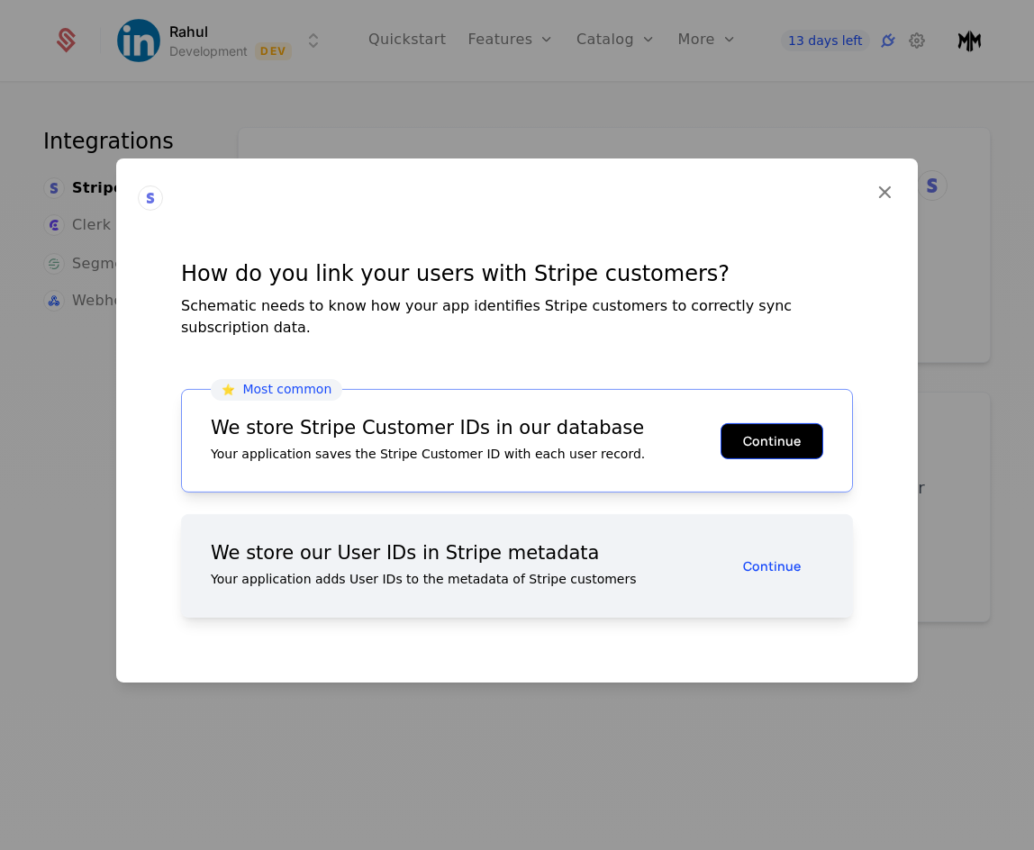
click at [777, 441] on button "Continue" at bounding box center [772, 440] width 103 height 36
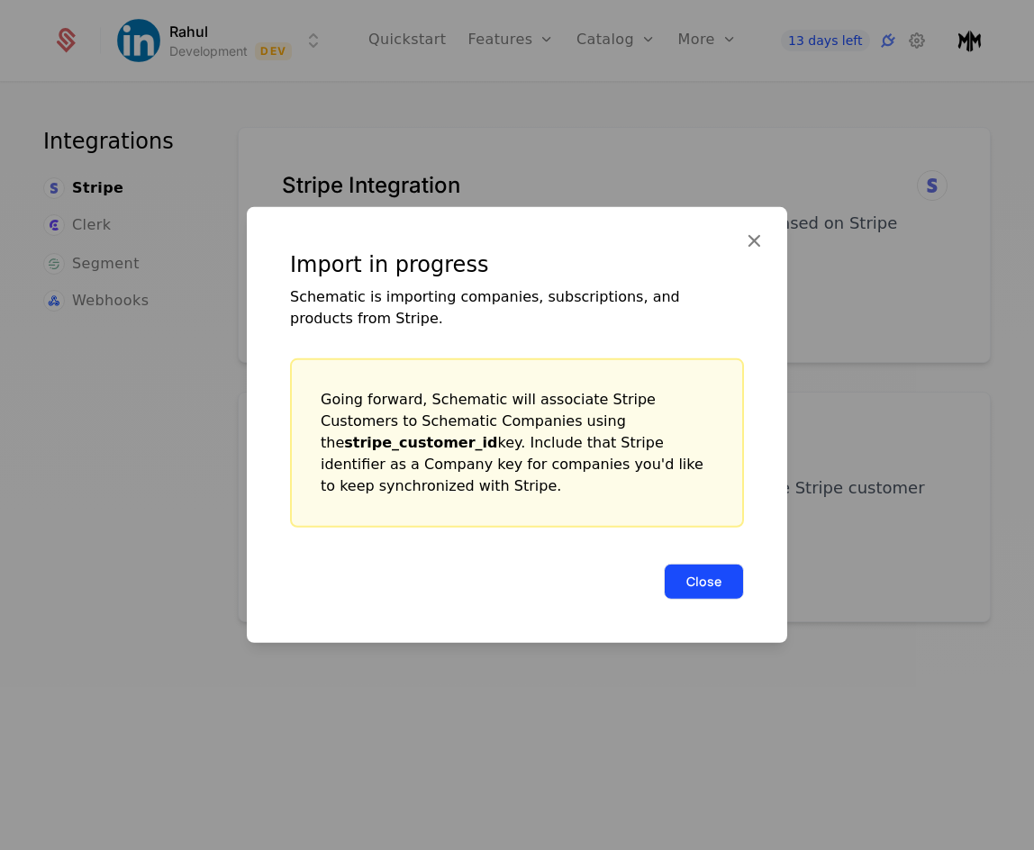
click at [714, 564] on button "Close" at bounding box center [704, 582] width 80 height 36
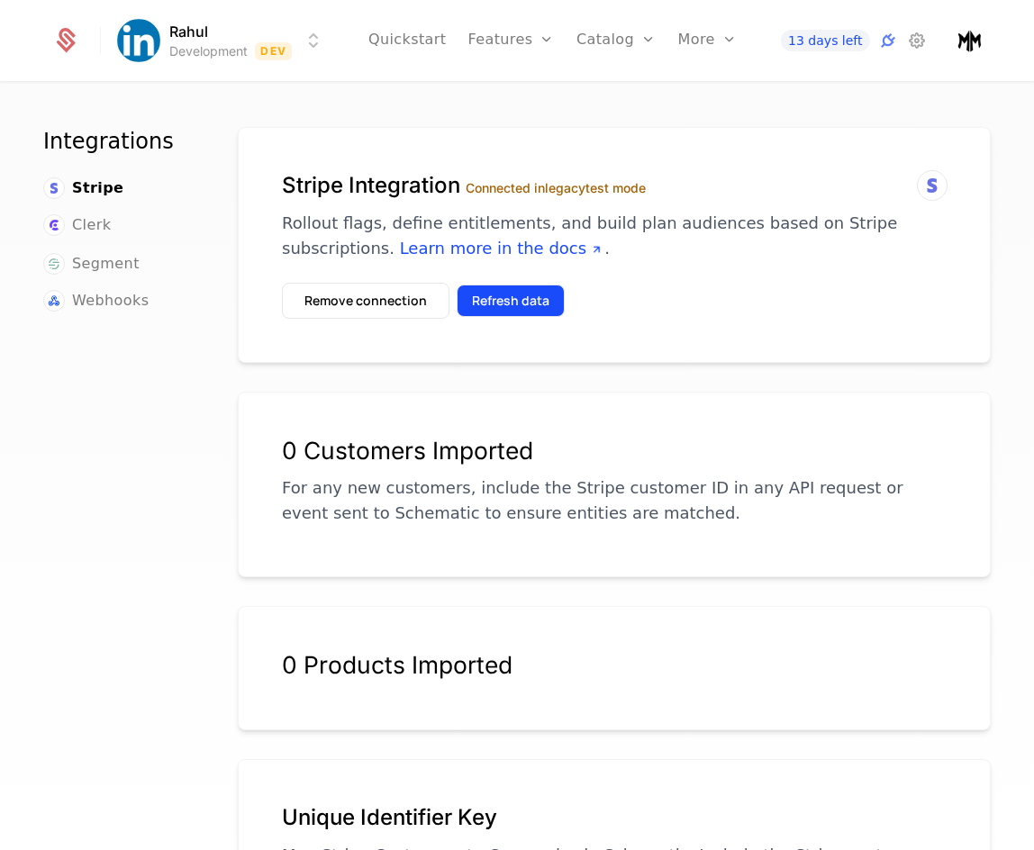
click at [539, 296] on button "Refresh data" at bounding box center [511, 301] width 108 height 32
click at [694, 28] on div "More" at bounding box center [707, 40] width 59 height 81
click at [420, 45] on link "Quickstart" at bounding box center [407, 40] width 78 height 81
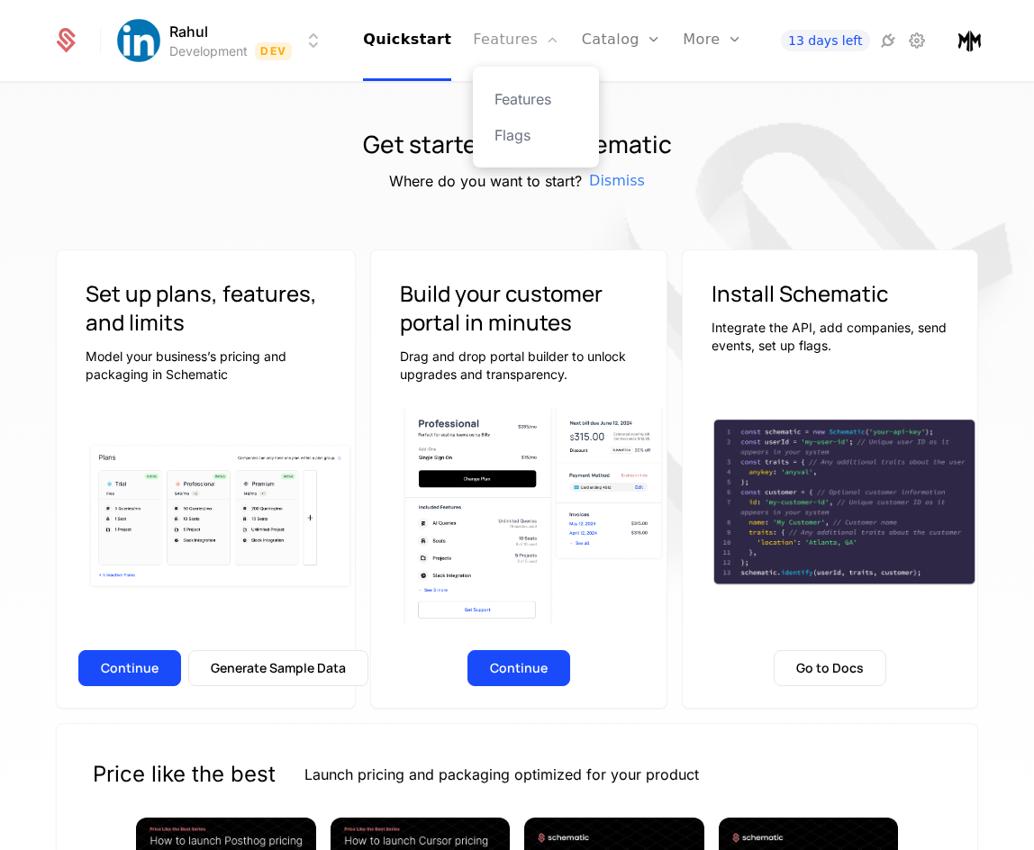
click at [511, 27] on link "Features" at bounding box center [516, 40] width 86 height 81
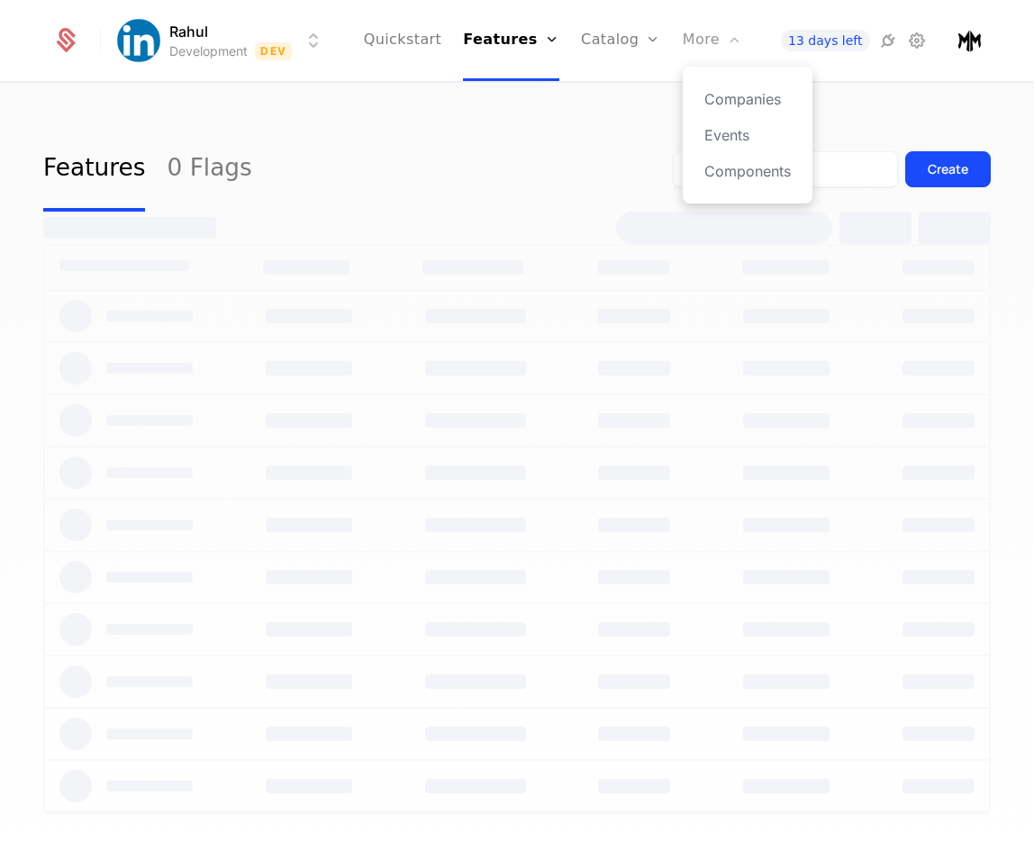
click at [702, 53] on div "More" at bounding box center [712, 40] width 59 height 81
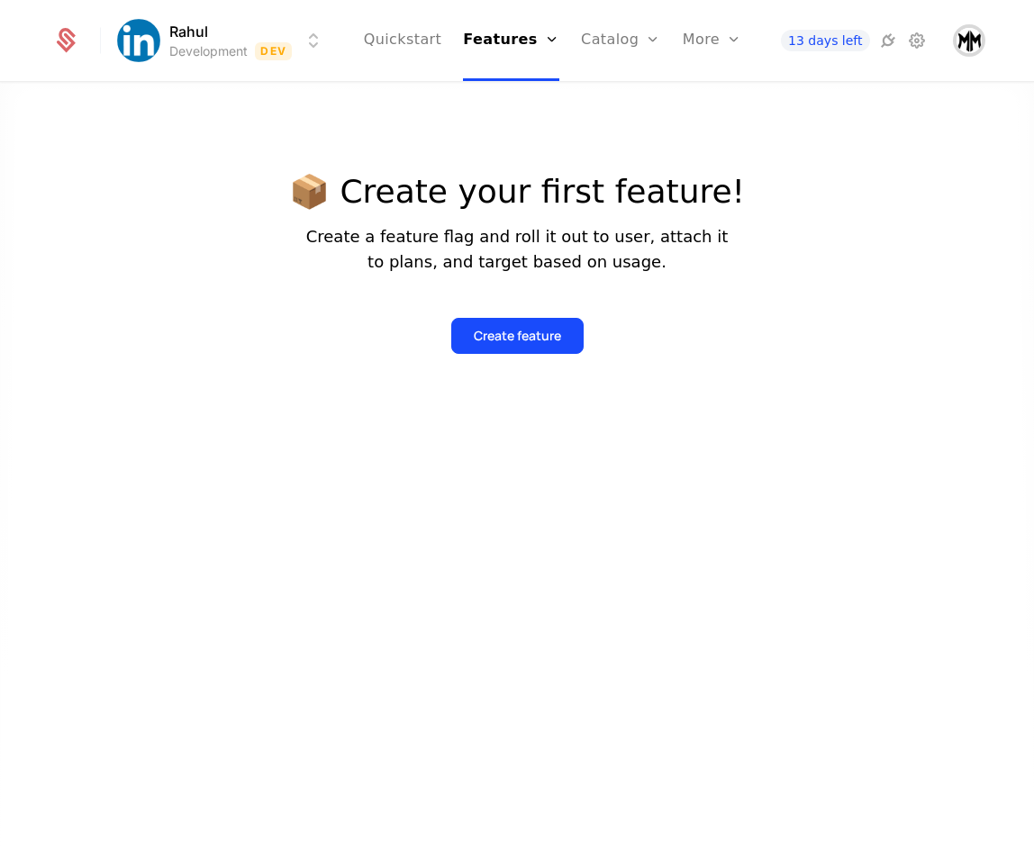
click at [968, 41] on img "Open user button" at bounding box center [968, 40] width 25 height 25
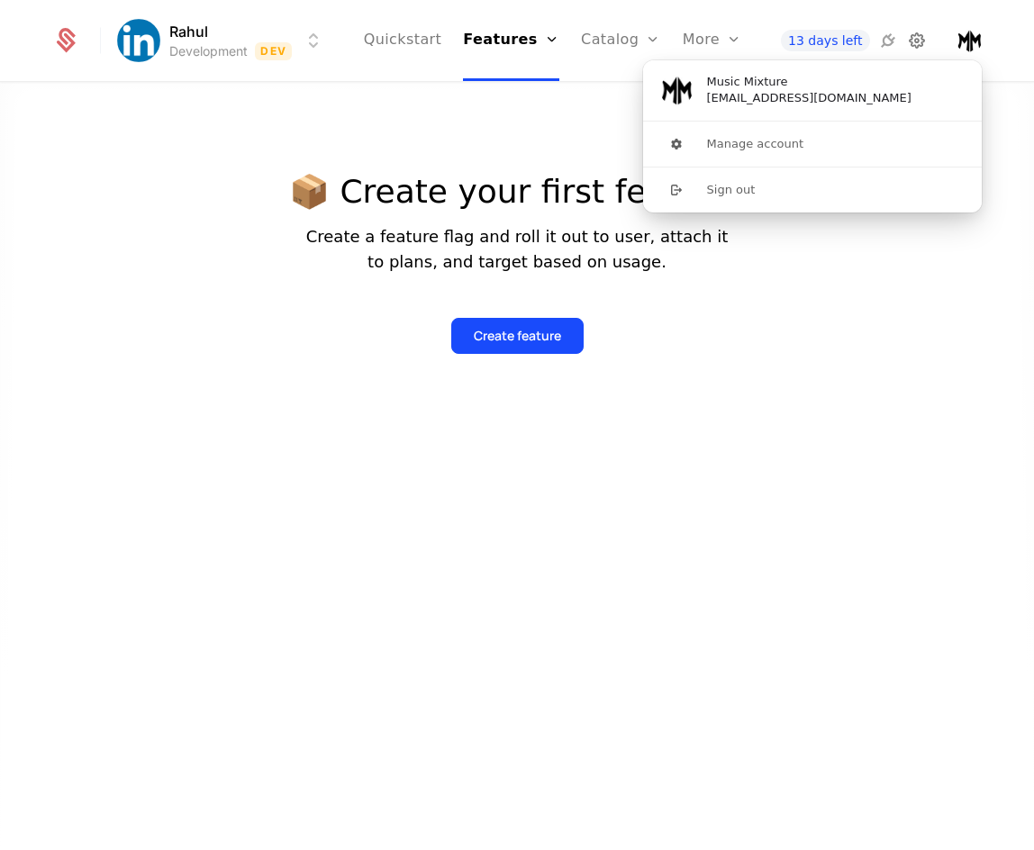
click at [910, 39] on icon at bounding box center [917, 41] width 22 height 22
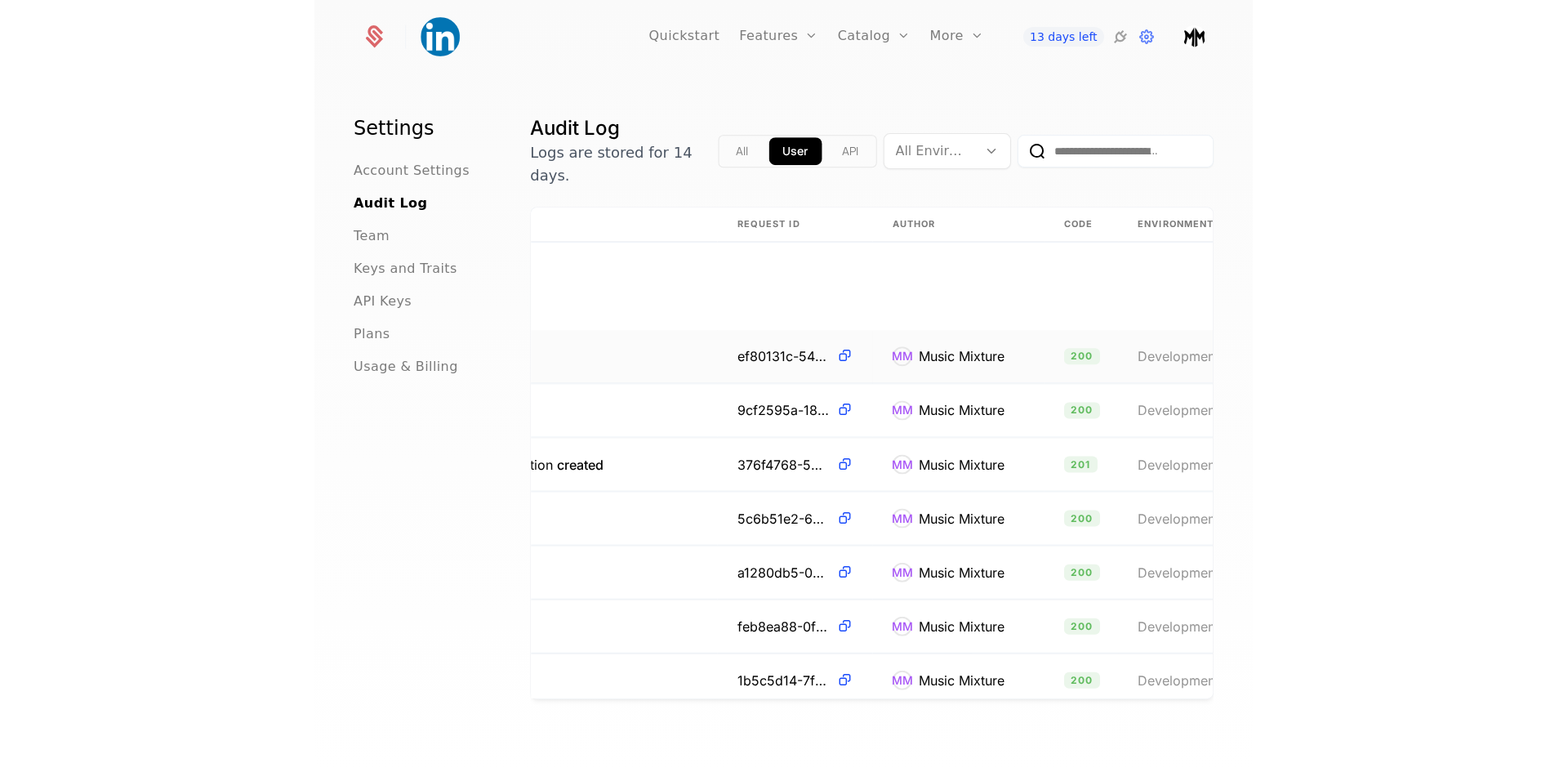
scroll to position [0, 241]
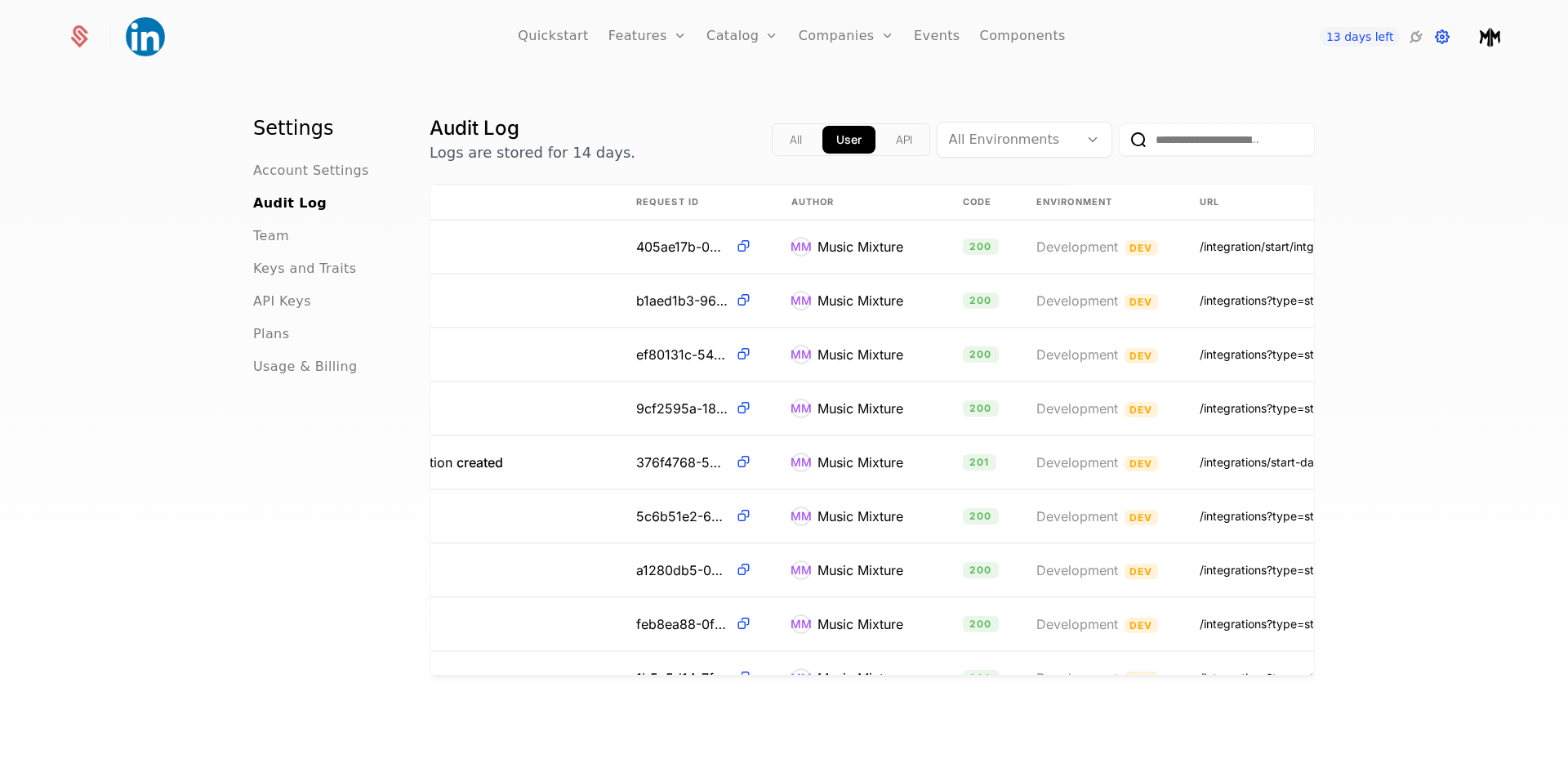
click at [937, 34] on icon at bounding box center [1443, 37] width 20 height 20
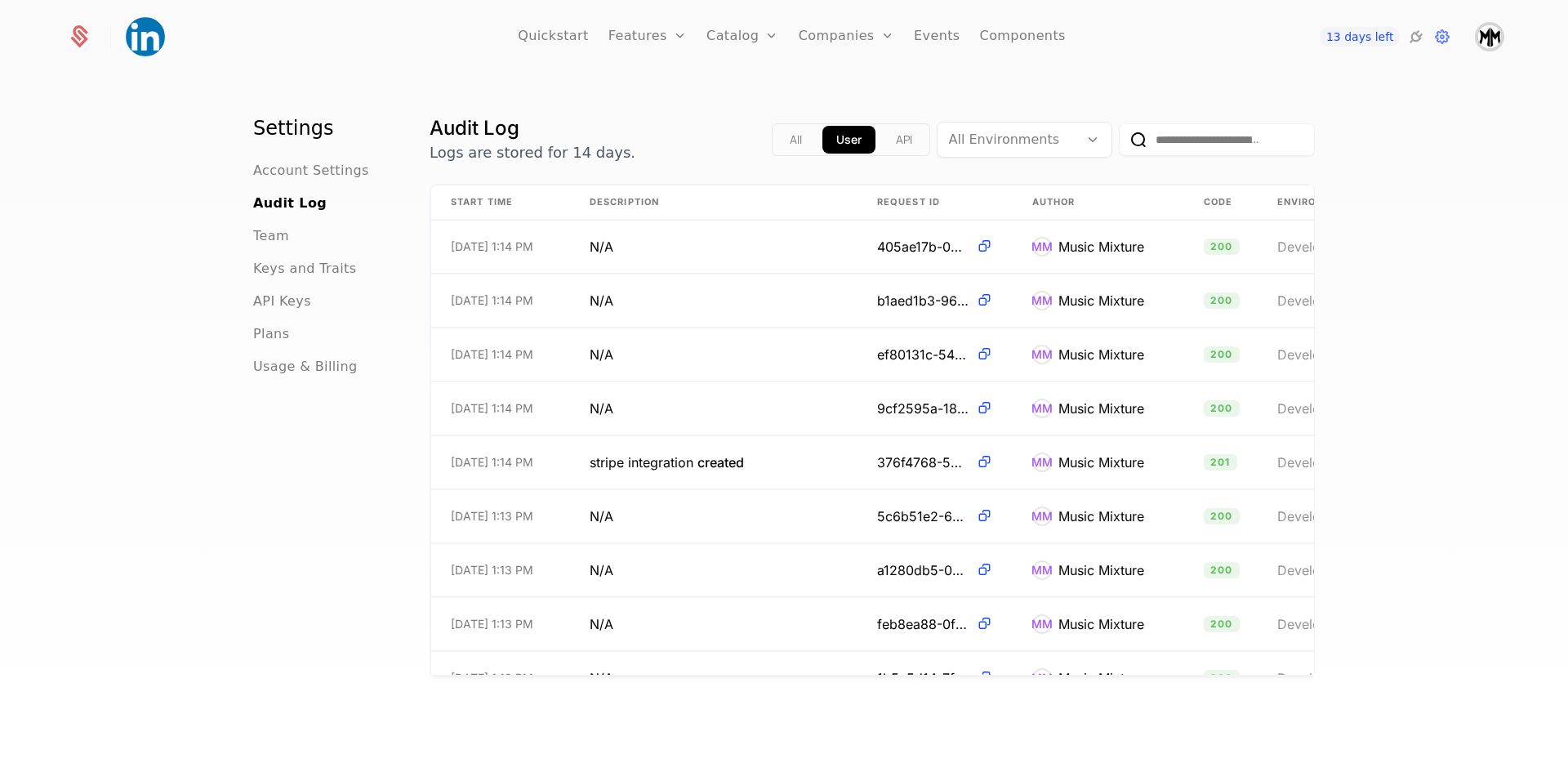
click at [937, 39] on img "Open user button" at bounding box center [1489, 36] width 23 height 23
click at [937, 35] on icon at bounding box center [1443, 37] width 20 height 20
click at [937, 43] on img "Open user button" at bounding box center [1489, 36] width 23 height 23
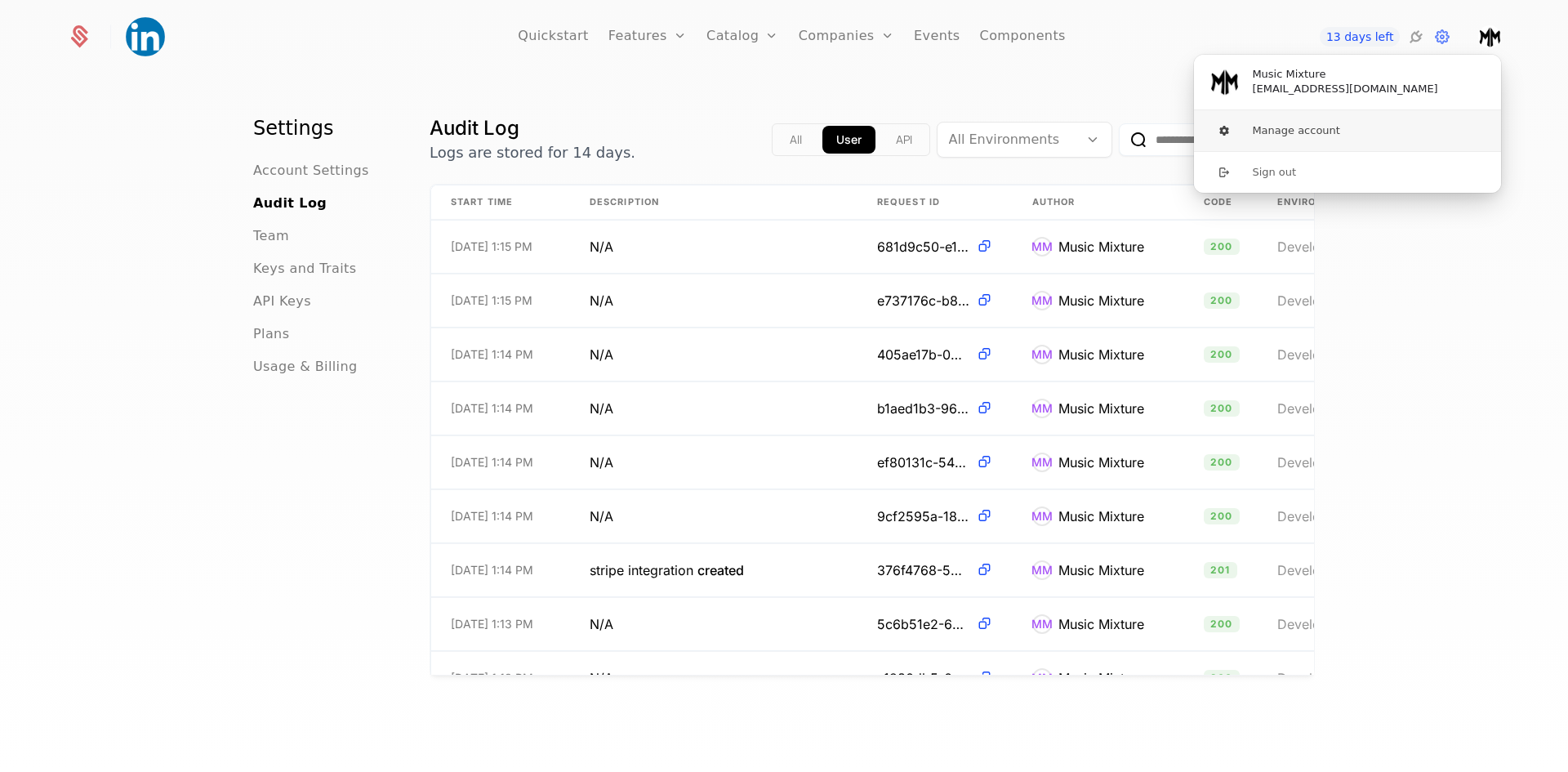
click at [937, 130] on button "Manage account" at bounding box center [1348, 131] width 308 height 41
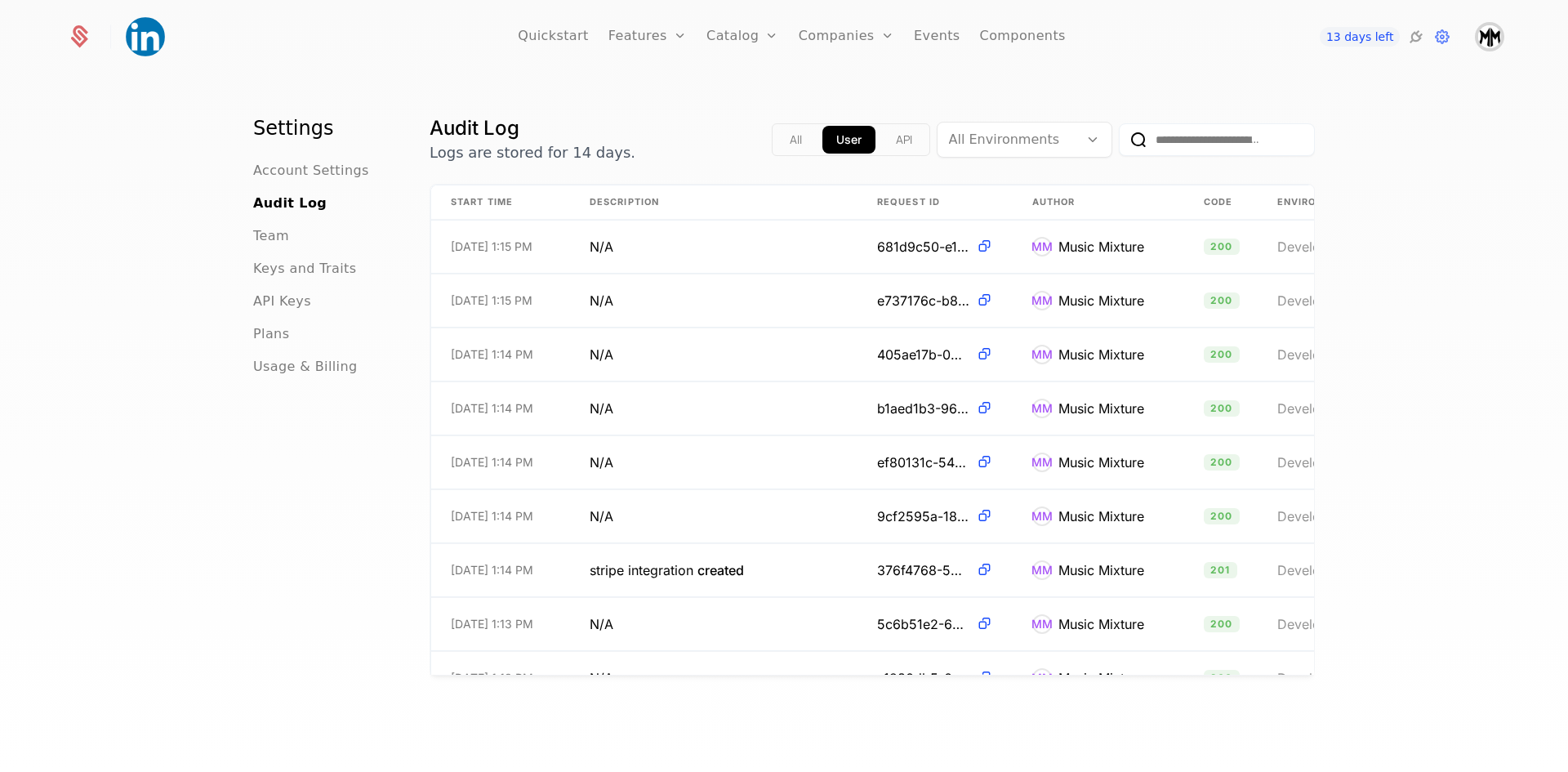
click at [937, 29] on img "Open user button" at bounding box center [1489, 36] width 23 height 23
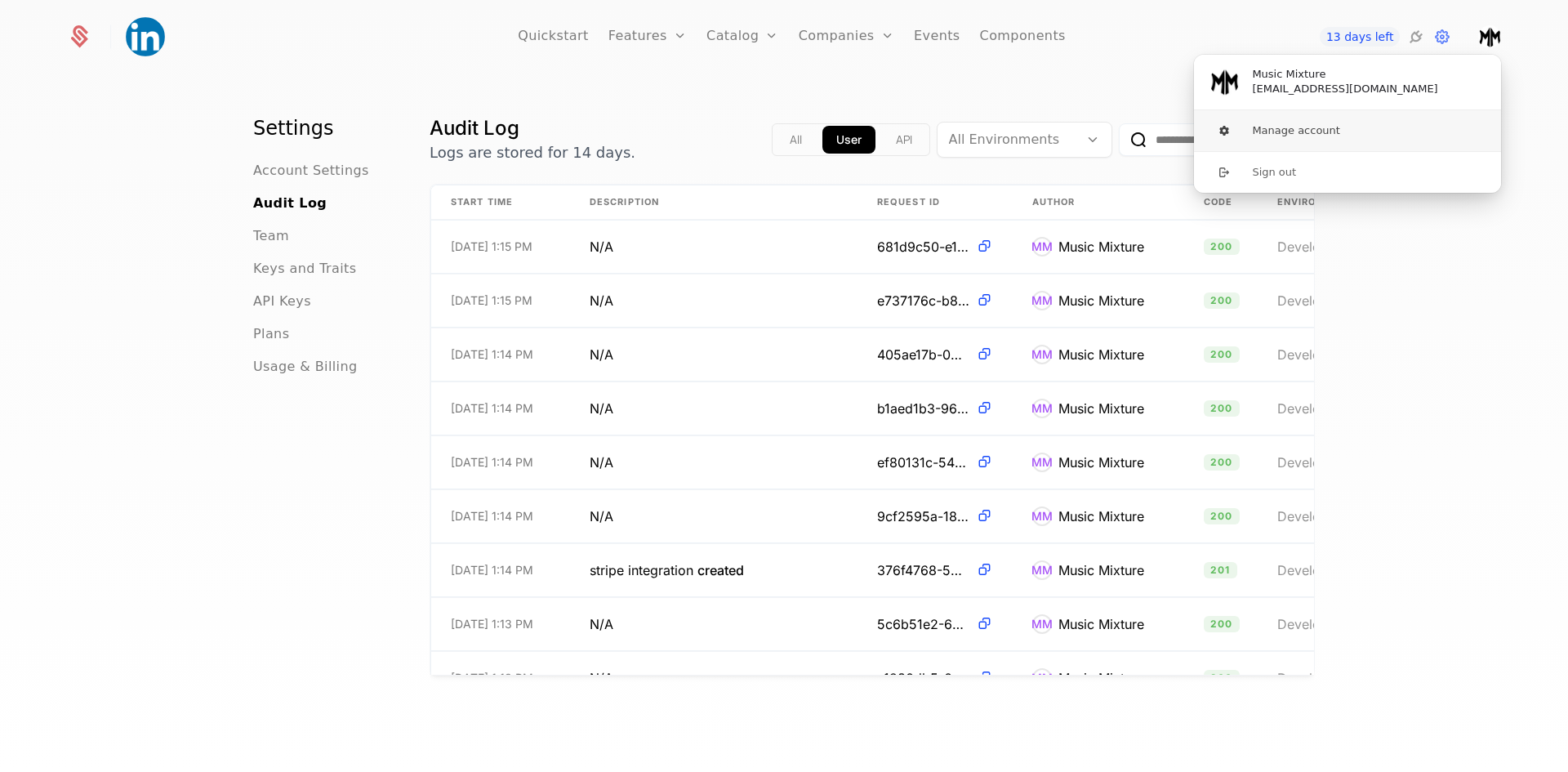
click at [937, 128] on button "Manage account" at bounding box center [1348, 131] width 308 height 41
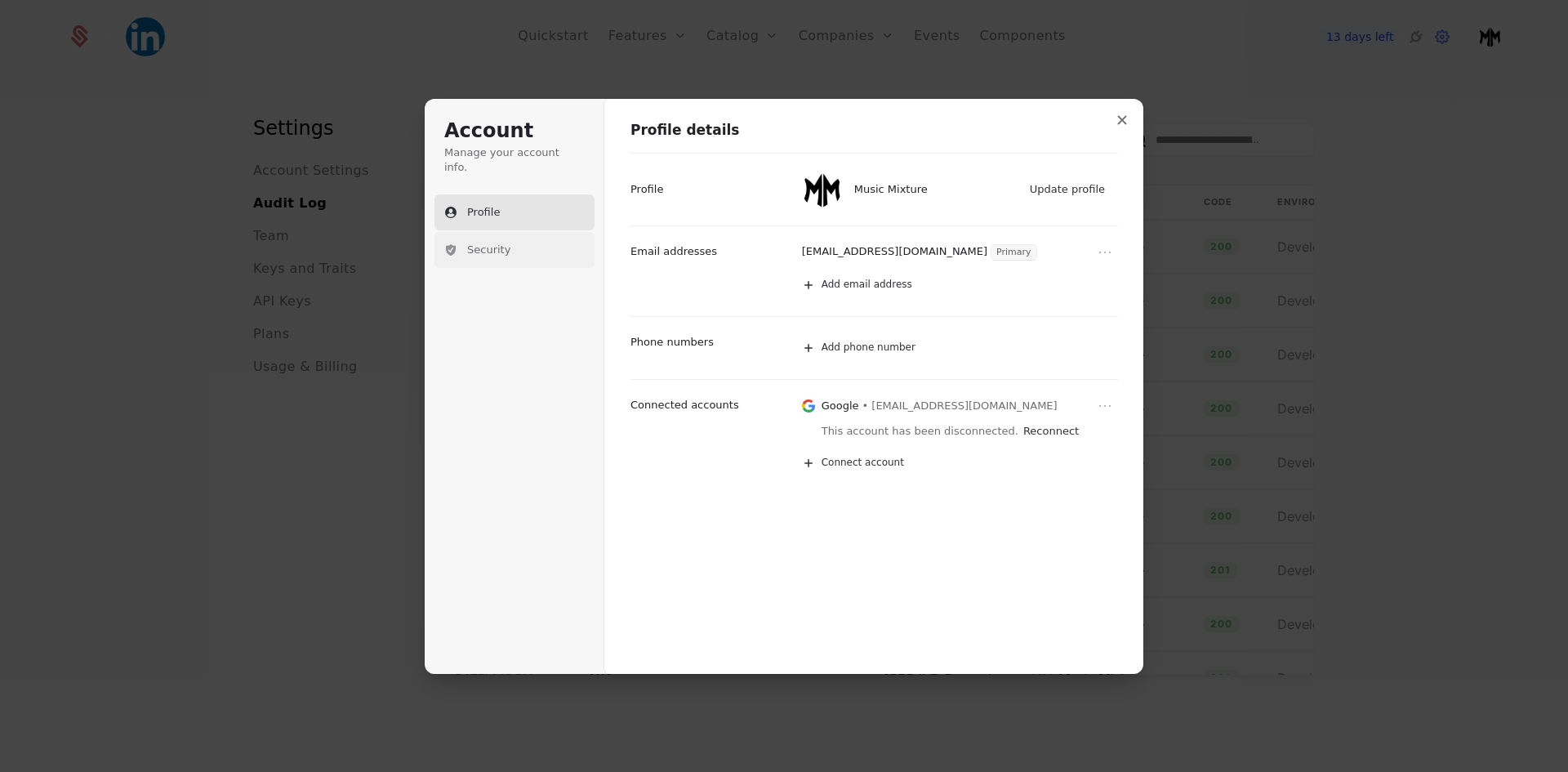
click at [493, 242] on span "Security" at bounding box center [489, 249] width 44 height 15
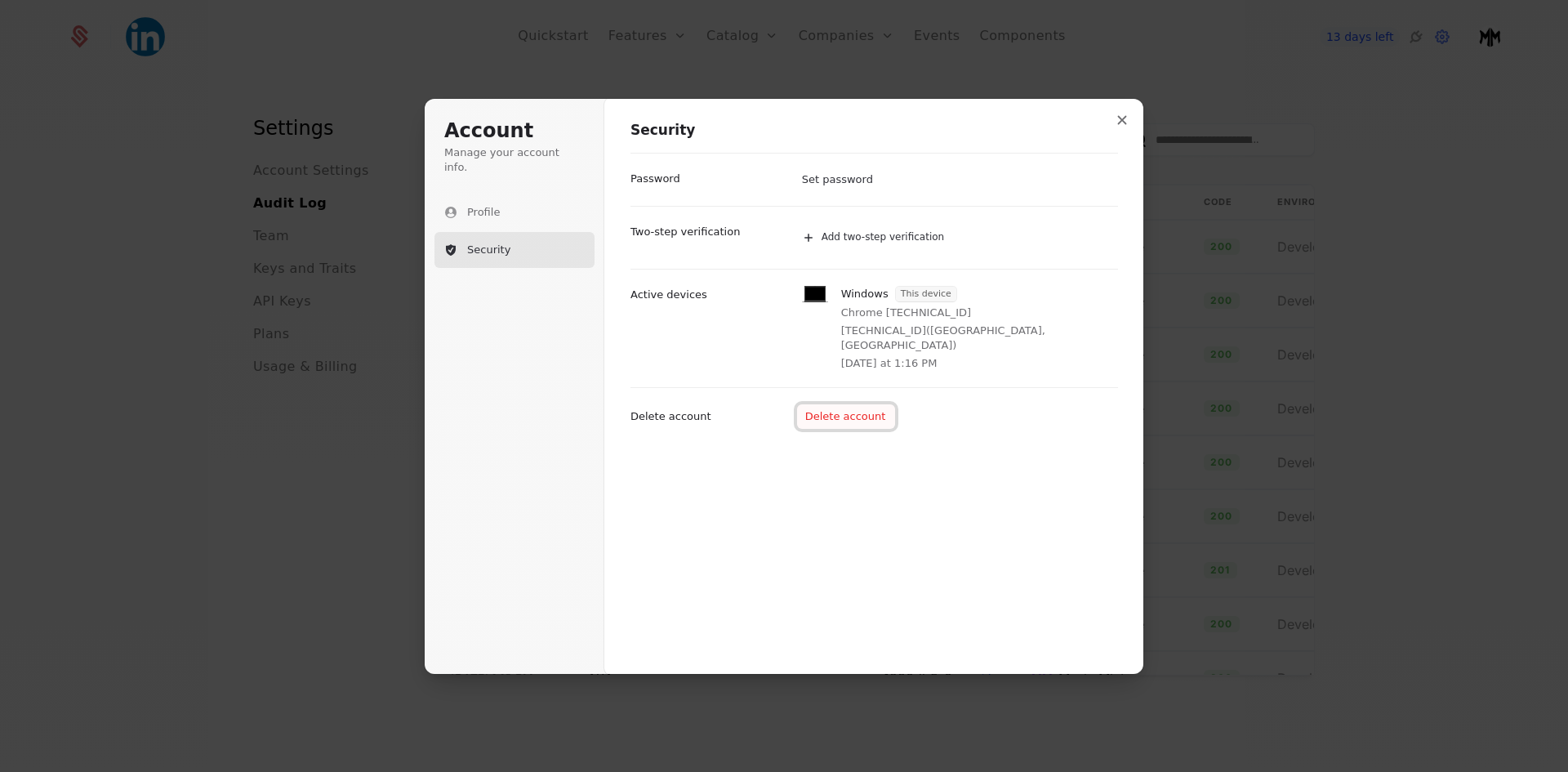
click at [842, 405] on button "Delete account" at bounding box center [846, 416] width 99 height 24
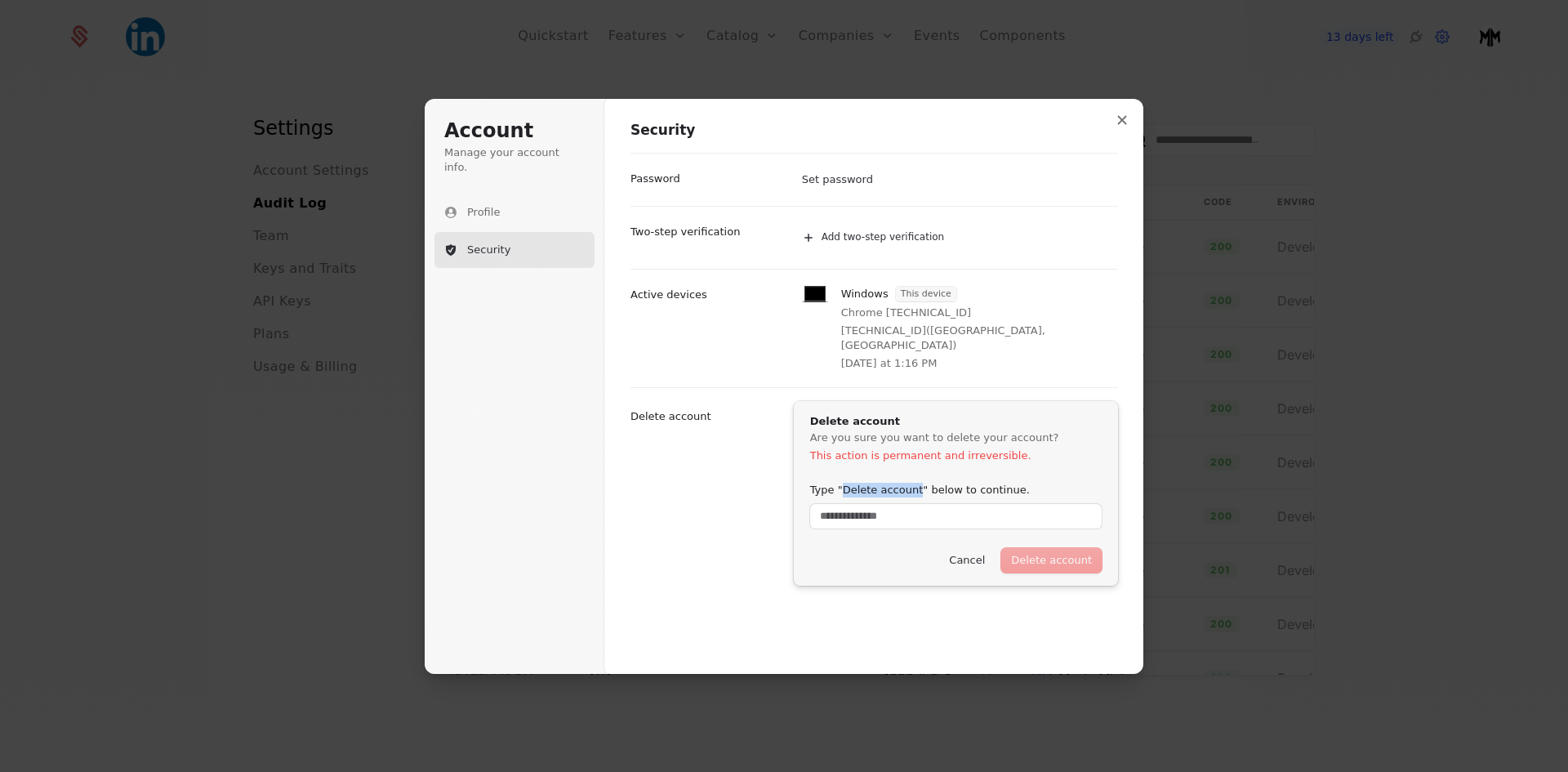
drag, startPoint x: 912, startPoint y: 477, endPoint x: 842, endPoint y: 475, distance: 70.0
click at [842, 483] on label "Type "Delete account" below to continue." at bounding box center [920, 490] width 219 height 15
copy label "Delete account"
click at [851, 504] on input "Type "Delete account" below to continue." at bounding box center [956, 516] width 292 height 24
paste input "**********"
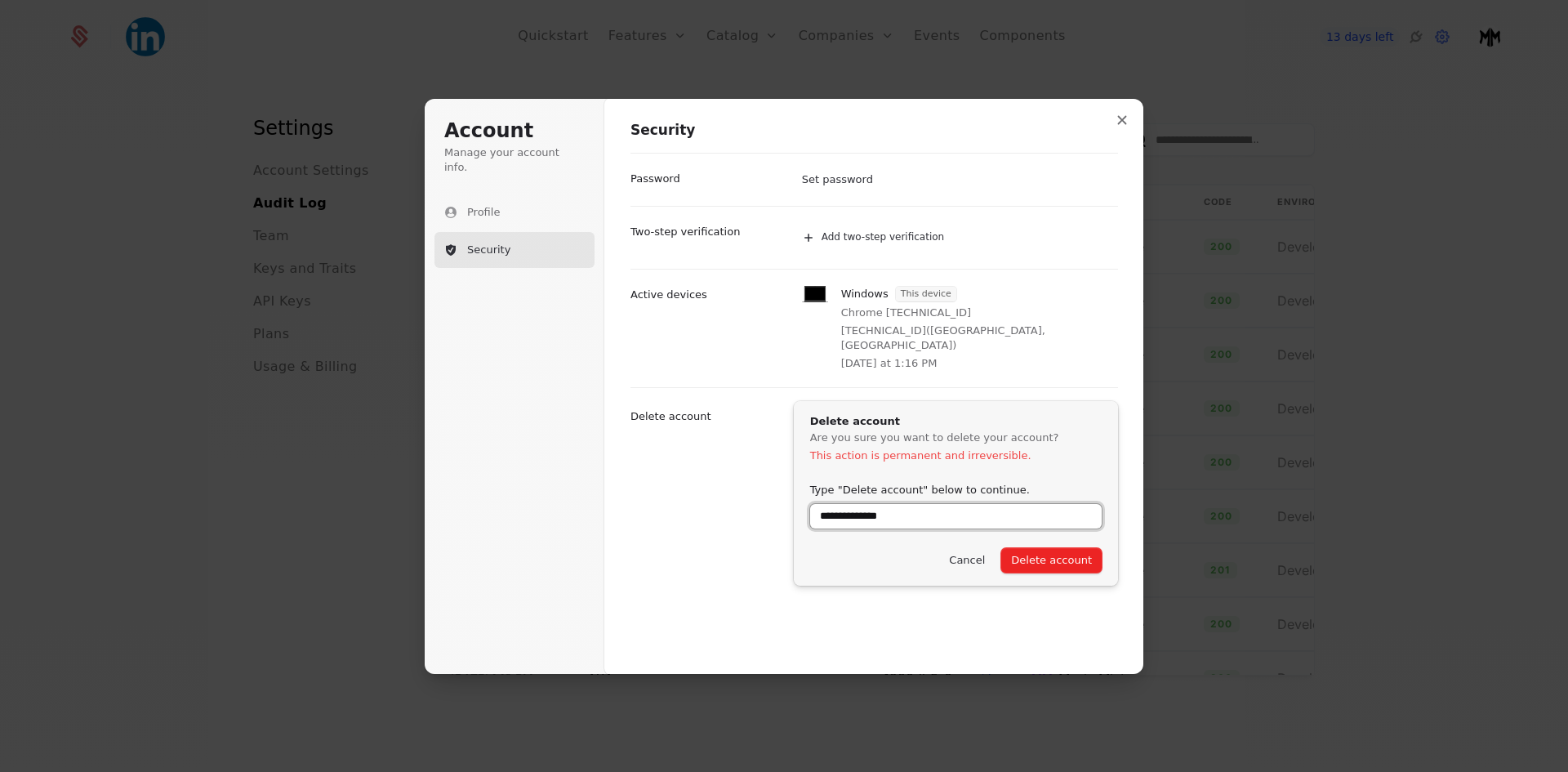
scroll to position [1, 0]
click at [937, 547] on button "Delete account" at bounding box center [1051, 559] width 101 height 24
type input "**********"
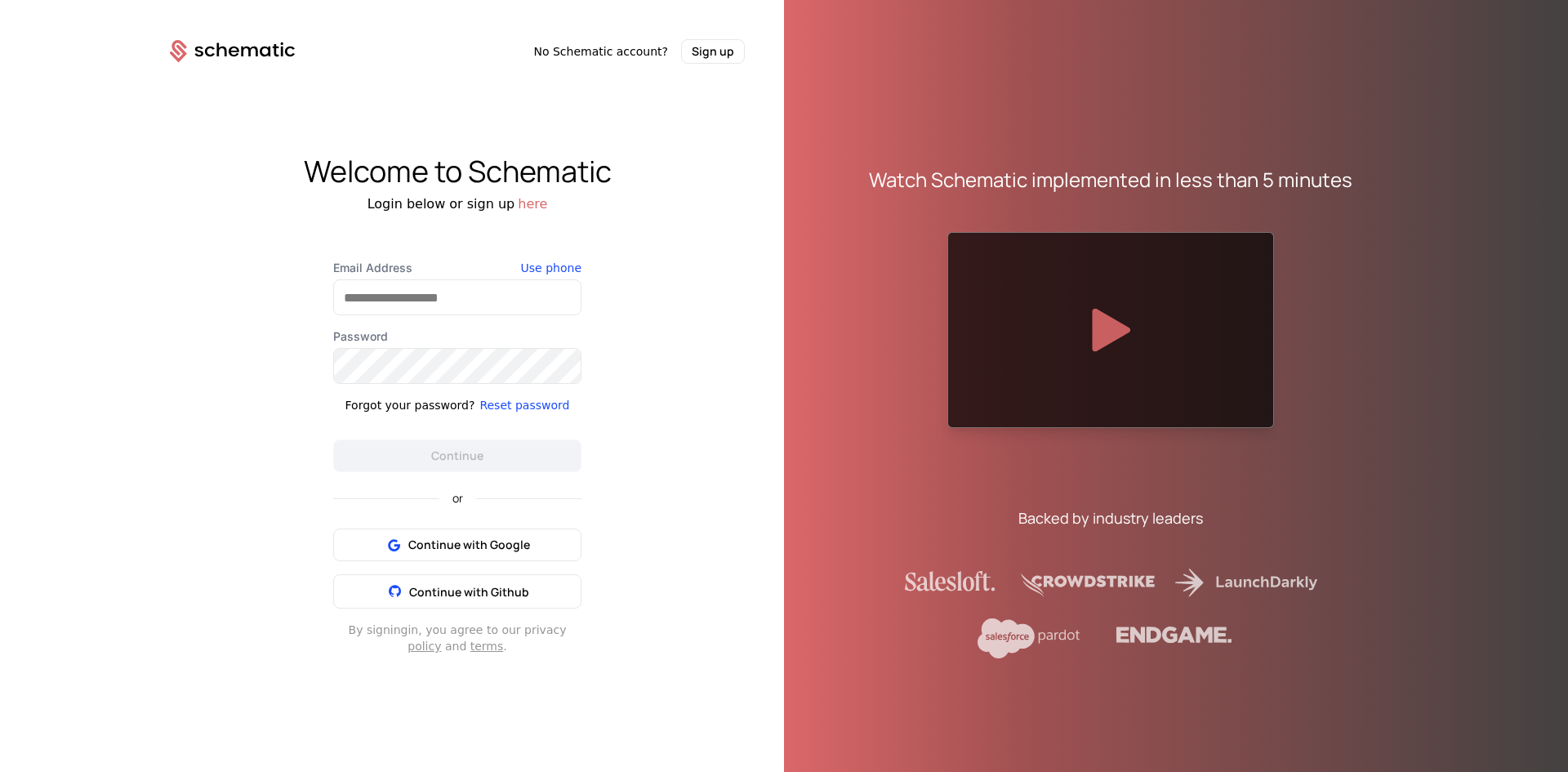
click at [937, 324] on icon at bounding box center [1111, 330] width 38 height 44
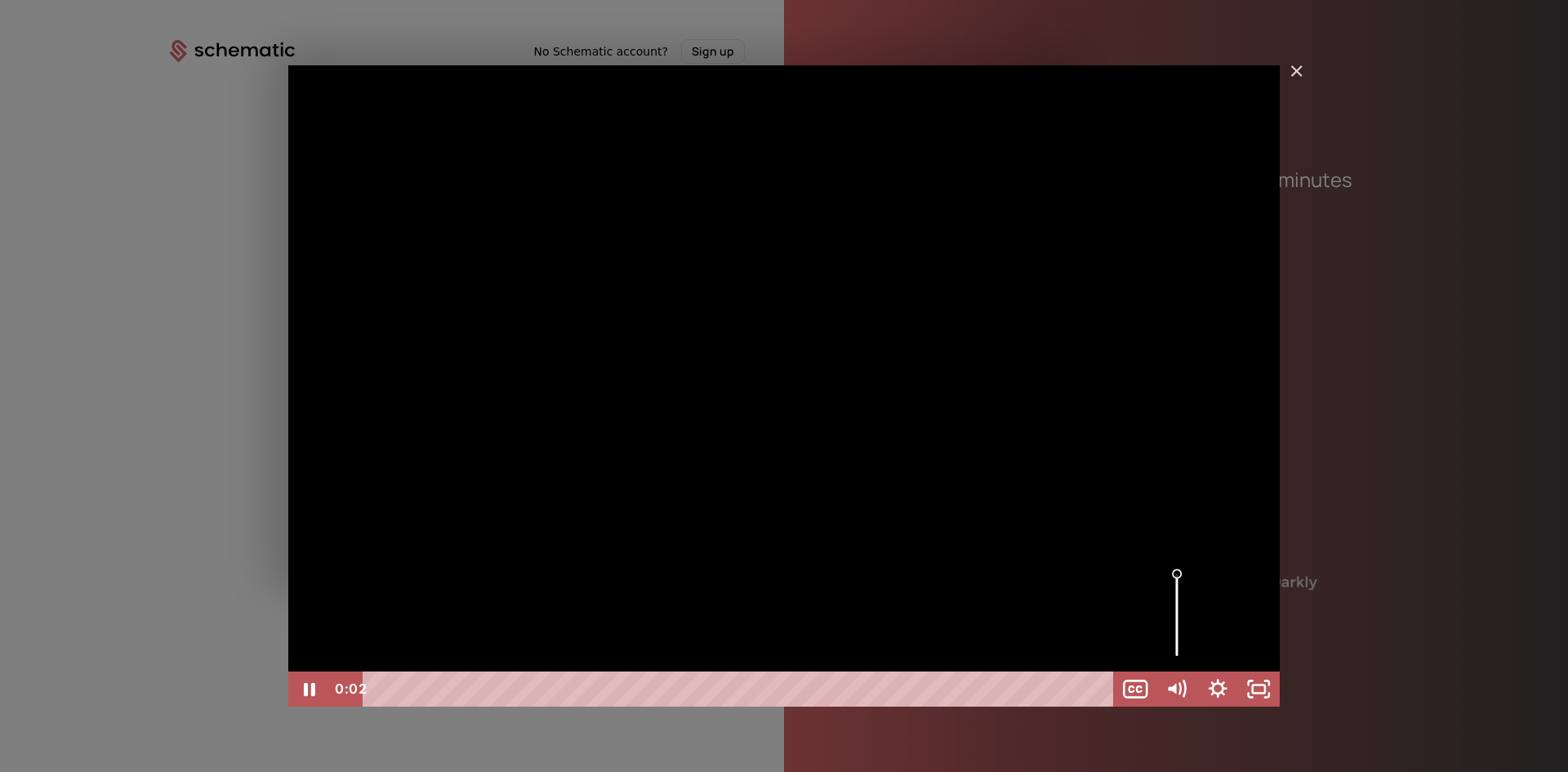
click at [937, 630] on div "Volume" at bounding box center [1176, 614] width 42 height 113
click at [937, 630] on div "Volume" at bounding box center [1177, 629] width 15 height 15
click at [937, 634] on div "Volume" at bounding box center [1177, 634] width 15 height 15
click at [937, 636] on div "Volume" at bounding box center [1177, 634] width 15 height 15
click at [688, 572] on div "GA Dev Walkthrough take 2" at bounding box center [784, 386] width 991 height 641
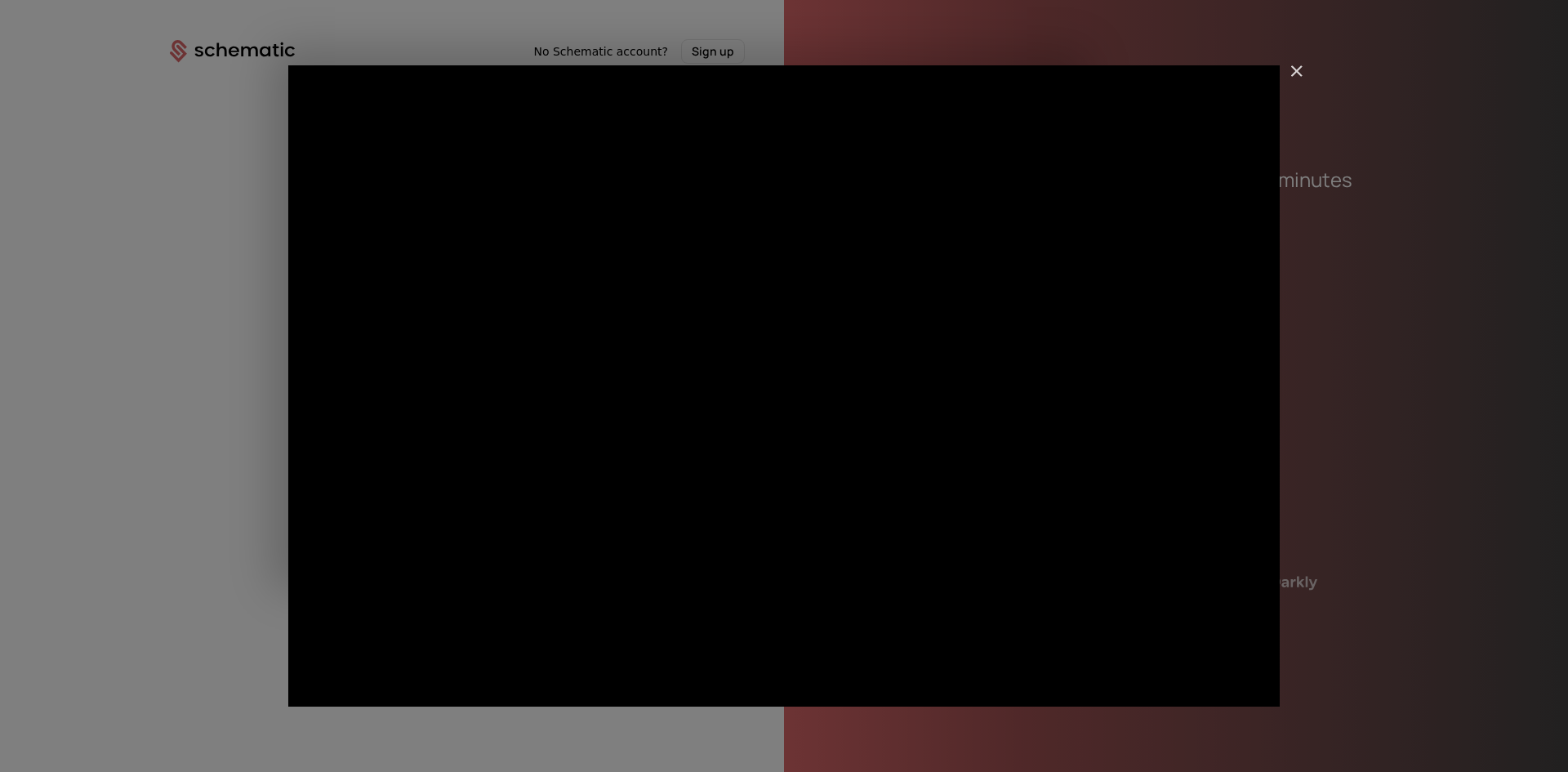
click at [937, 78] on img "Close" at bounding box center [1290, 78] width 28 height 28
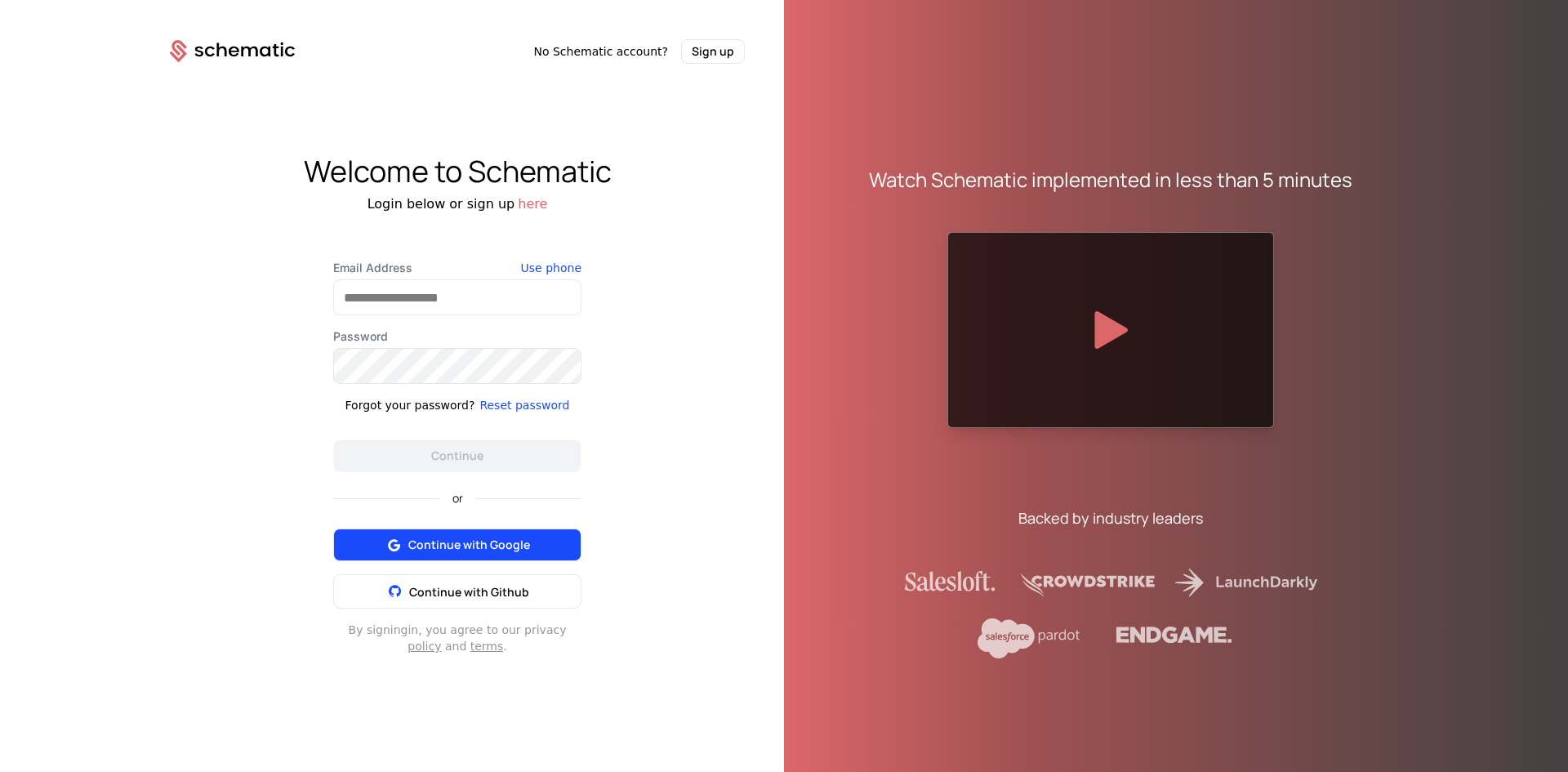
click at [478, 540] on span "Continue with Google" at bounding box center [469, 545] width 122 height 16
click at [502, 537] on span "Continue with Google" at bounding box center [469, 545] width 122 height 16
click at [462, 551] on span "Continue with Google" at bounding box center [469, 545] width 122 height 16
click at [880, 546] on div "Backed by industry leaders" at bounding box center [1110, 582] width 483 height 152
drag, startPoint x: 1103, startPoint y: 595, endPoint x: 1391, endPoint y: 601, distance: 288.1
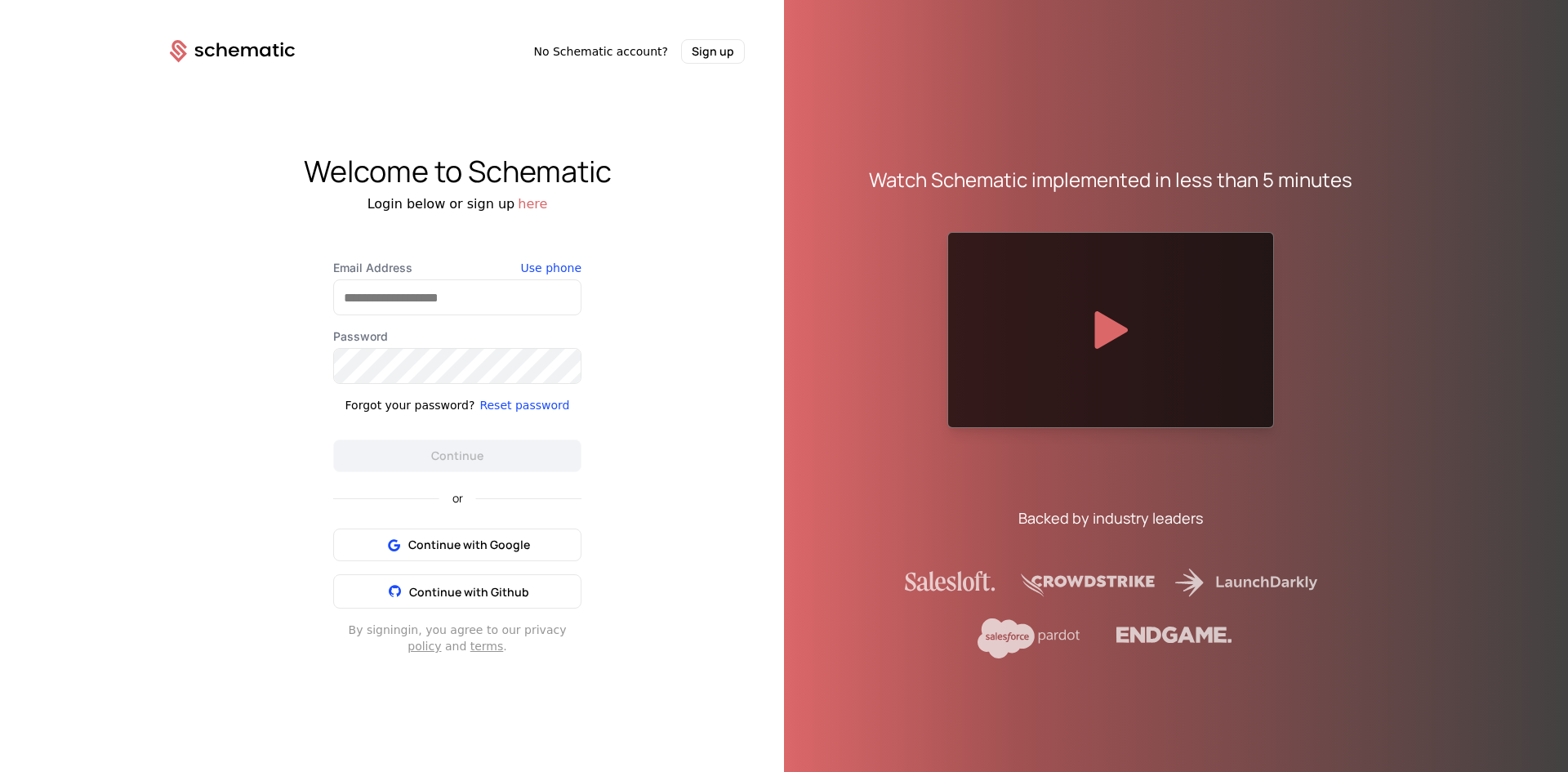
click at [1368, 596] on div "Watch Schematic implemented in less than 5 minutes Backed by industry leaders" at bounding box center [1111, 398] width 562 height 772
click at [458, 553] on button "Continue with Google" at bounding box center [457, 545] width 248 height 33
click at [446, 533] on button "Continue with Google" at bounding box center [457, 545] width 248 height 33
click at [436, 300] on input "Email Address" at bounding box center [457, 298] width 247 height 34
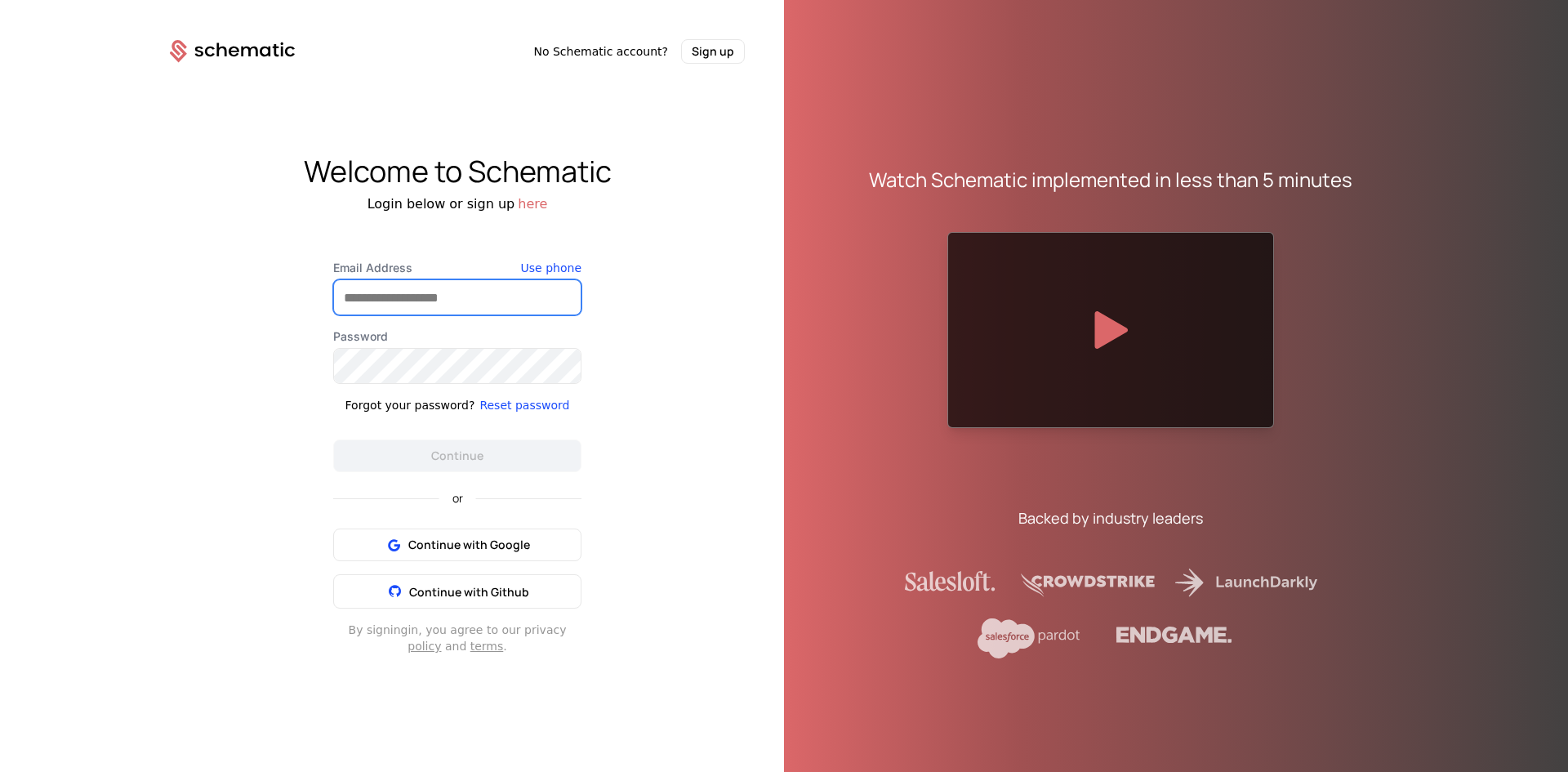
type input "**********"
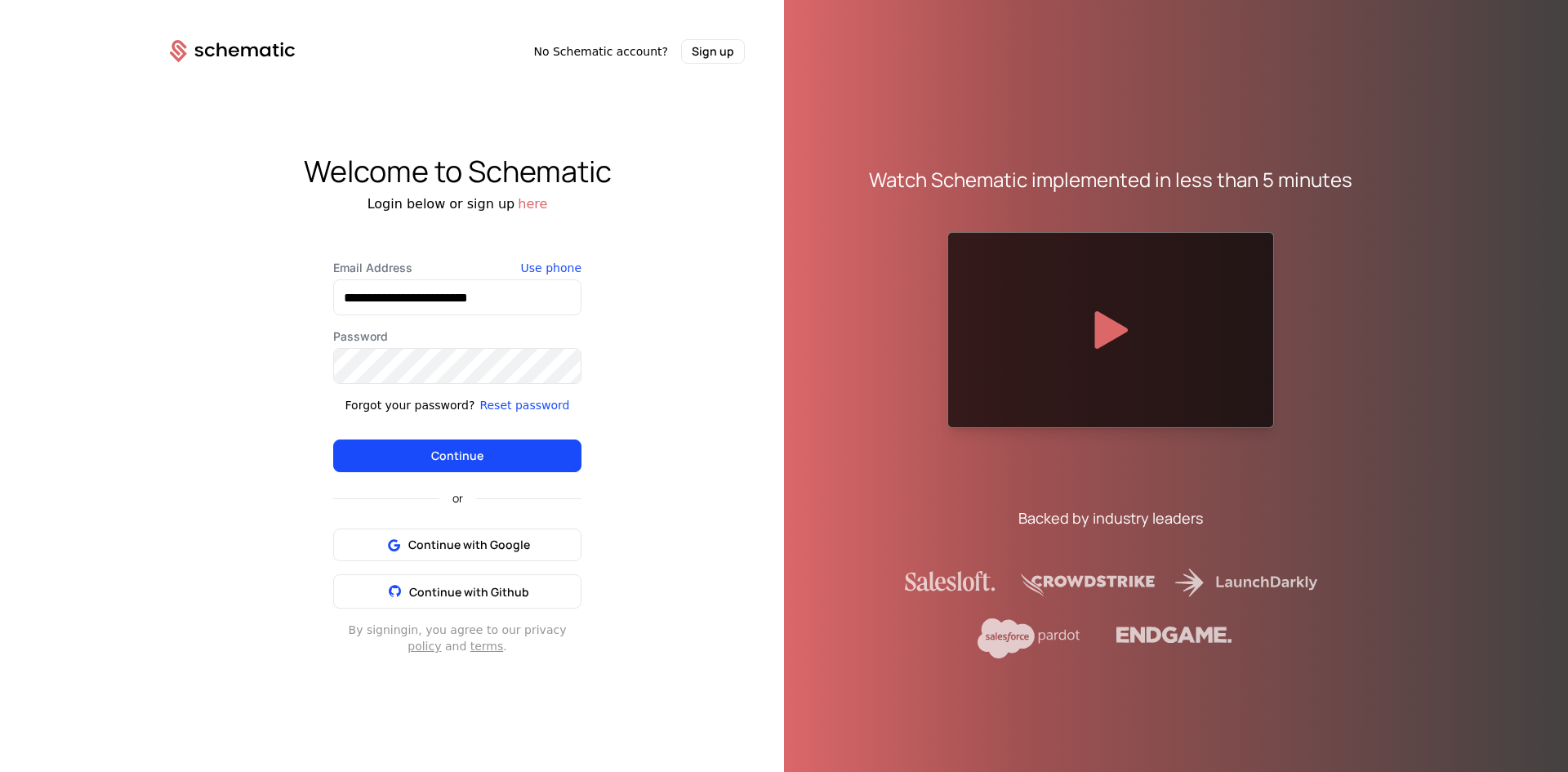
click at [398, 343] on label "Password" at bounding box center [457, 337] width 248 height 16
click at [333, 440] on button "Continue" at bounding box center [457, 456] width 248 height 33
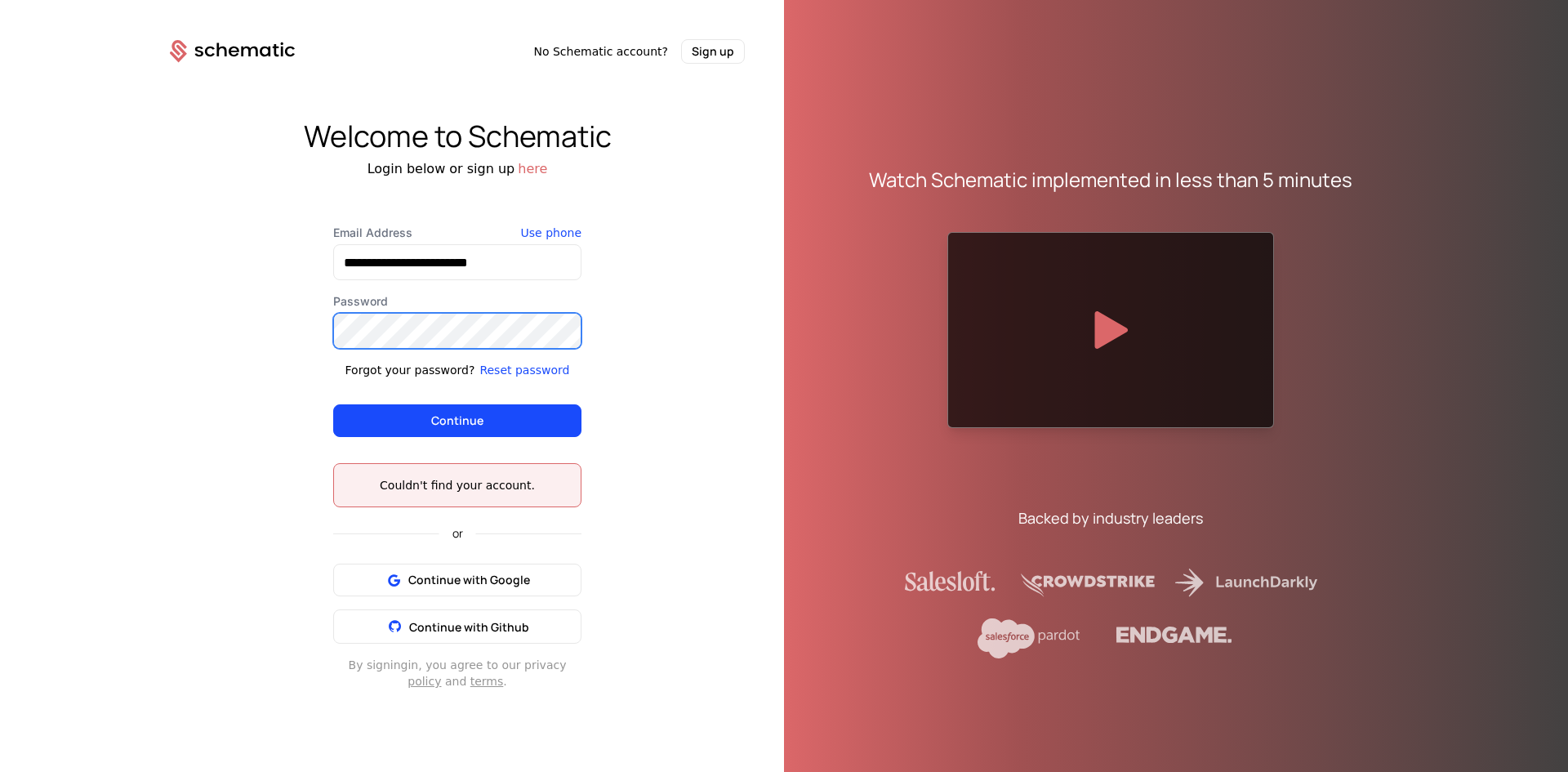
click at [333, 405] on button "Continue" at bounding box center [457, 421] width 248 height 33
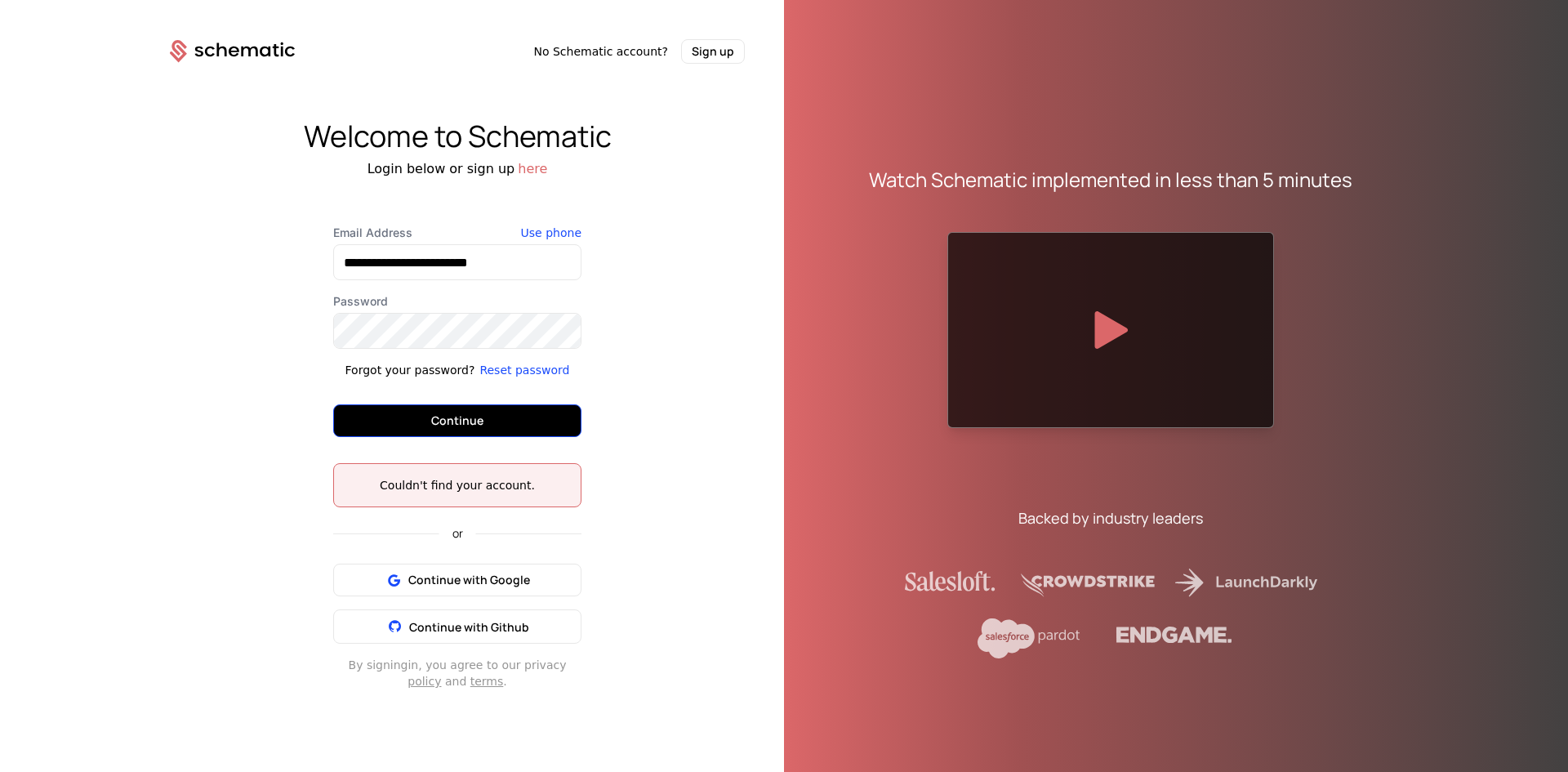
click at [451, 411] on button "Continue" at bounding box center [457, 421] width 248 height 33
click at [388, 416] on button "Continue" at bounding box center [457, 421] width 248 height 33
click at [389, 415] on button "Continue" at bounding box center [457, 421] width 248 height 33
